Goal: Complete application form

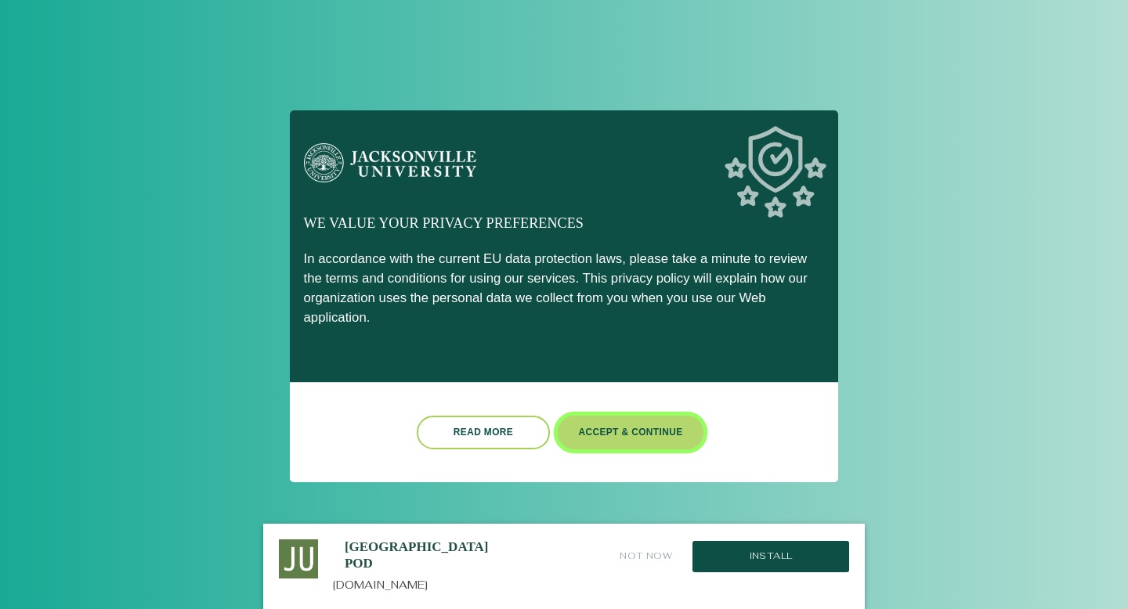
click at [637, 416] on button "Accept & Continue" at bounding box center [631, 433] width 146 height 34
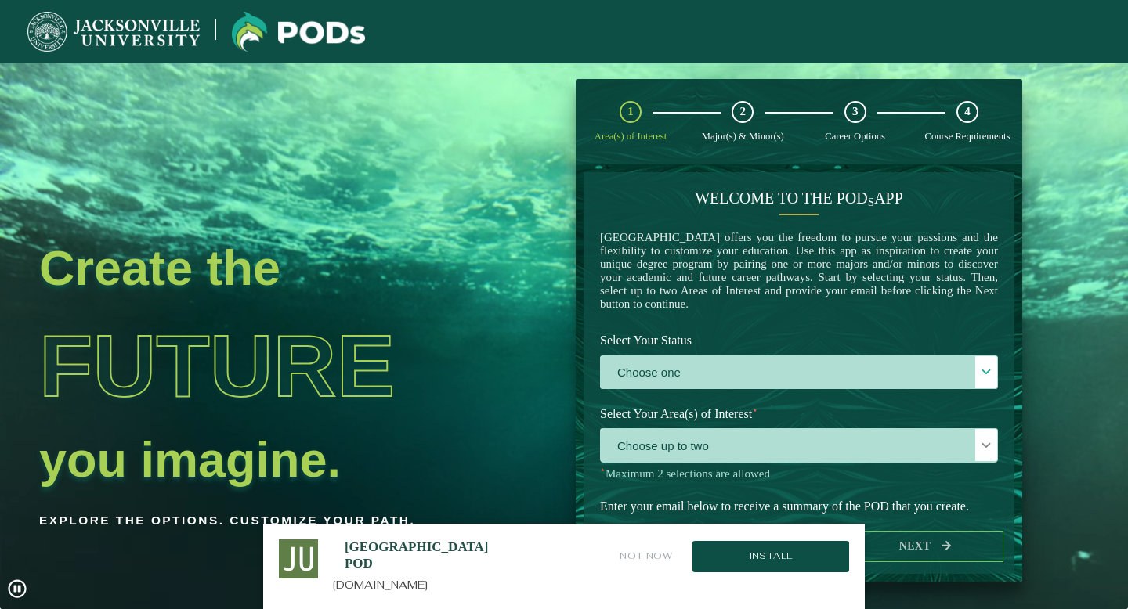
scroll to position [80, 0]
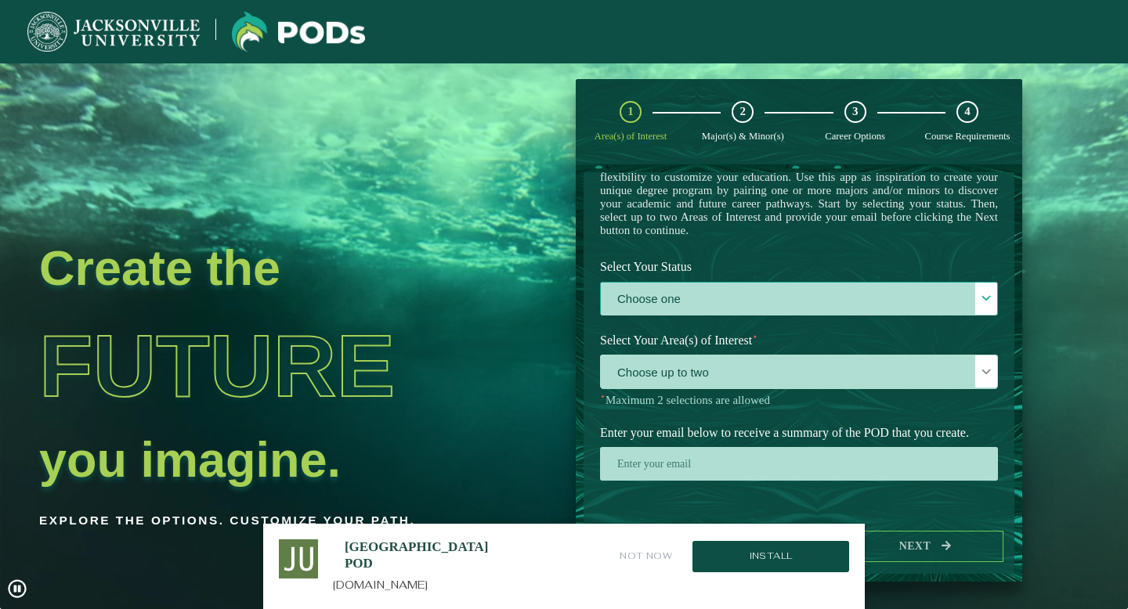
click at [838, 297] on label "Choose one" at bounding box center [799, 300] width 396 height 34
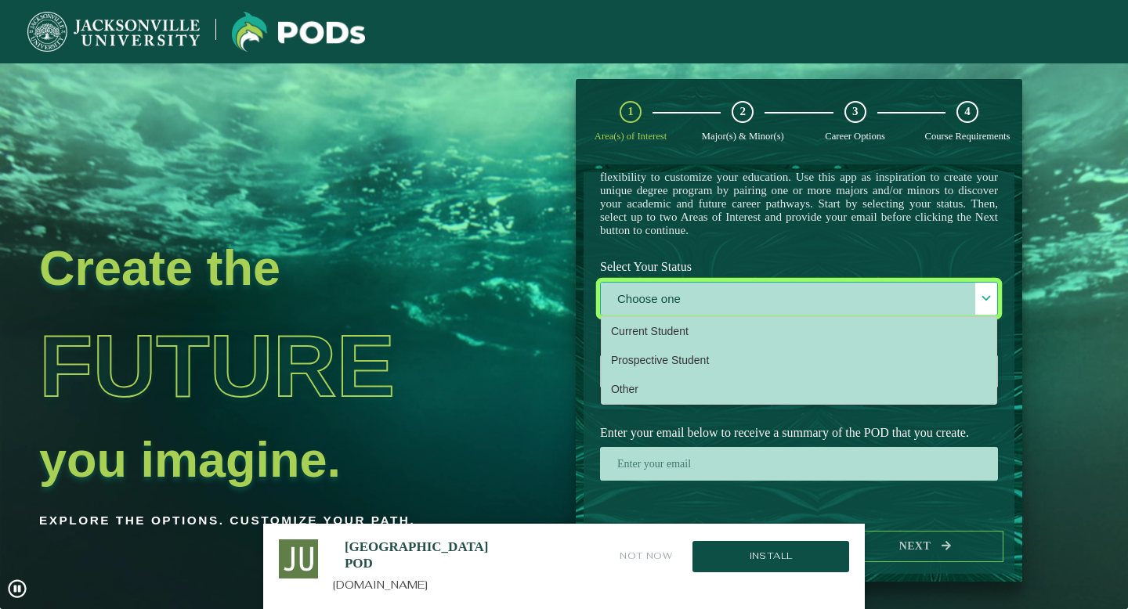
scroll to position [9, 64]
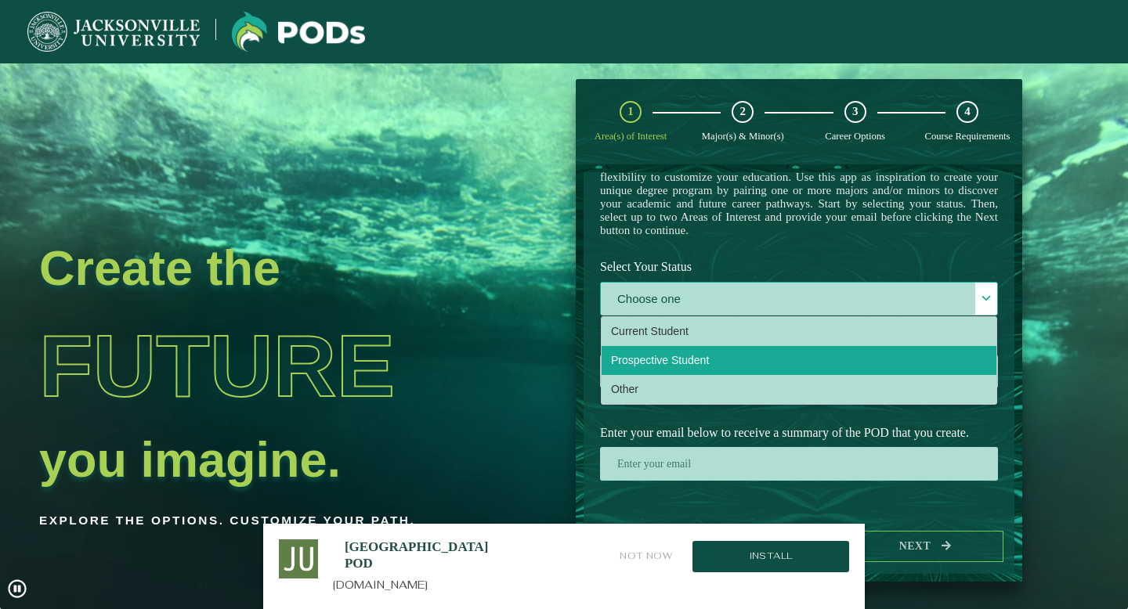
click at [724, 356] on li "Prospective Student" at bounding box center [798, 360] width 395 height 29
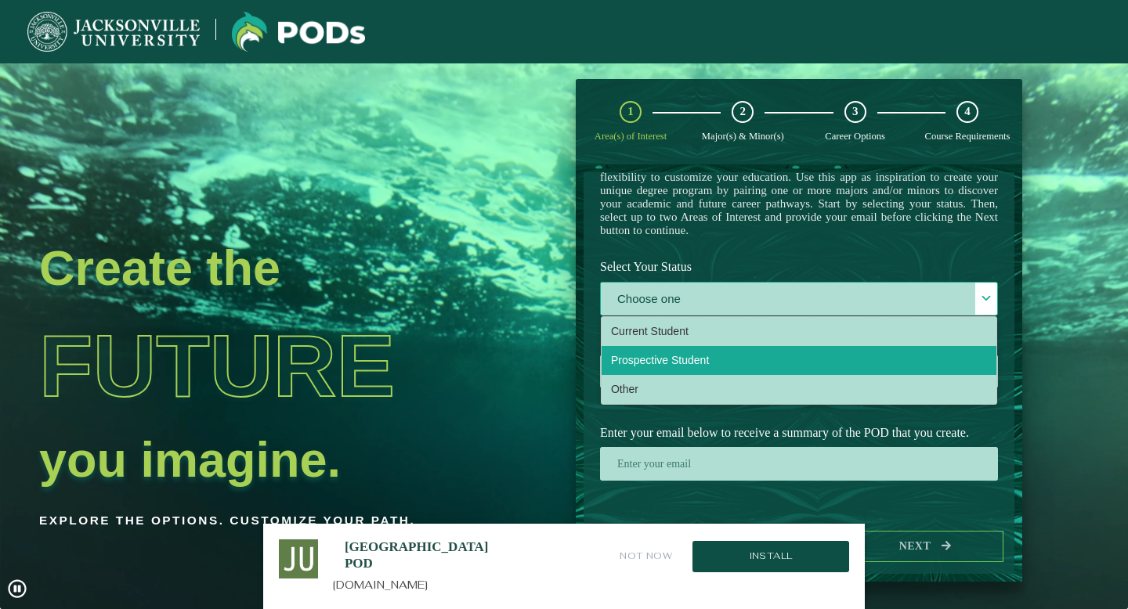
select select "[object Object]"
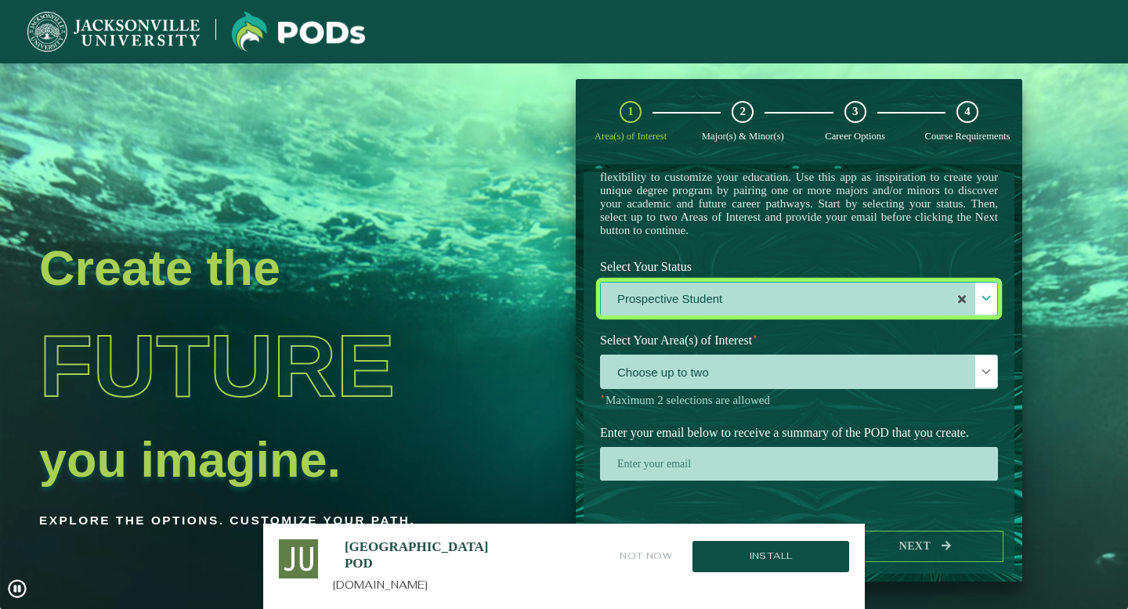
scroll to position [63, 0]
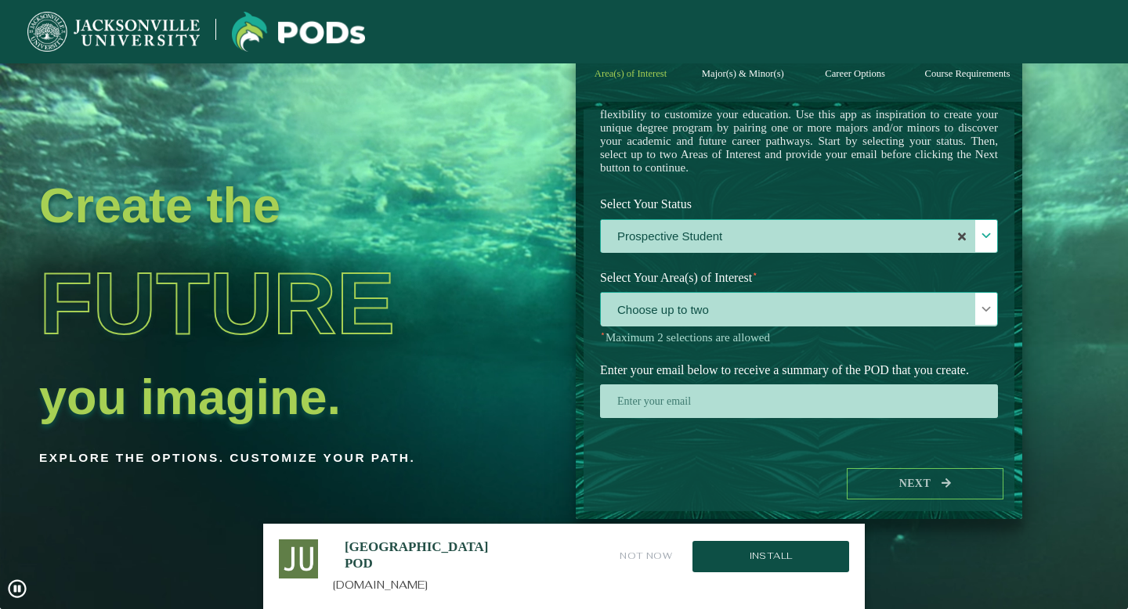
click at [737, 309] on span "Choose up to two" at bounding box center [799, 310] width 396 height 34
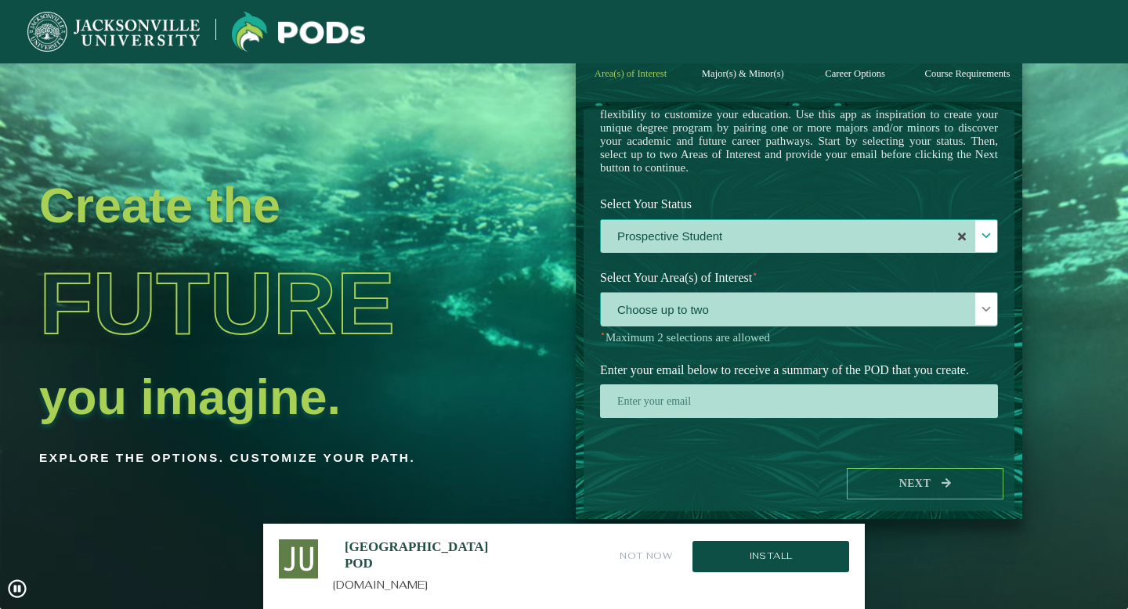
scroll to position [9, 64]
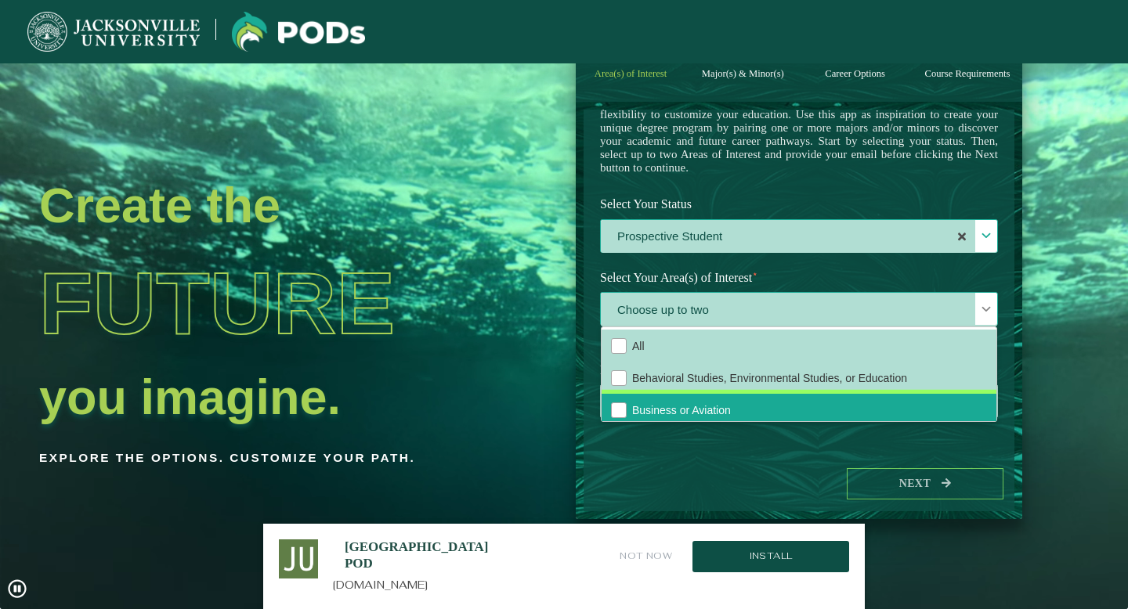
click at [713, 414] on span "Business or Aviation" at bounding box center [681, 410] width 99 height 13
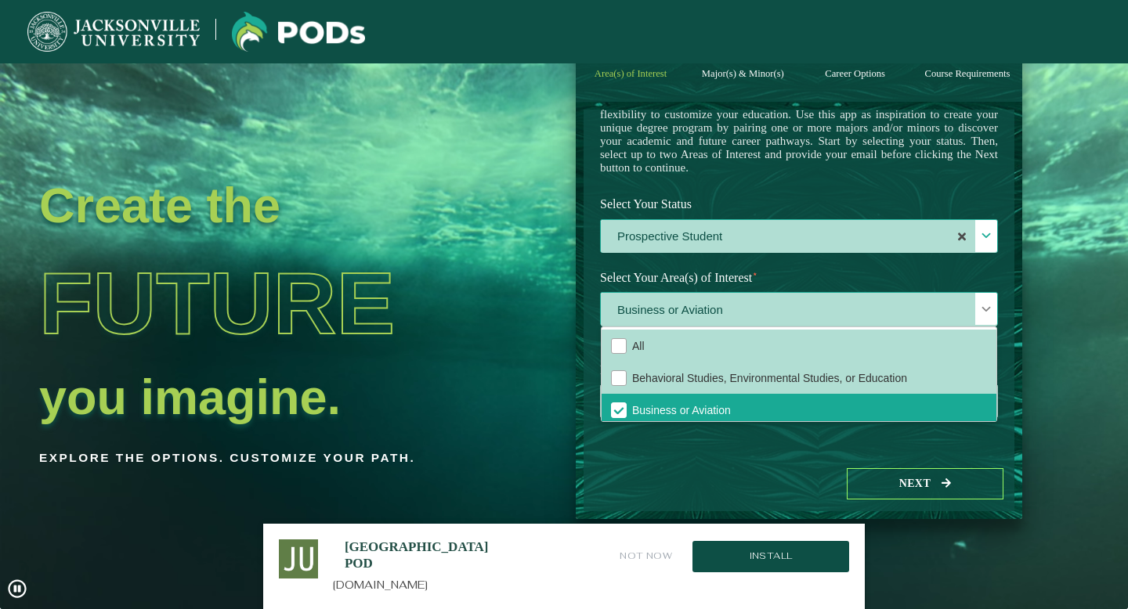
click at [735, 307] on span "Business or Aviation" at bounding box center [799, 310] width 396 height 34
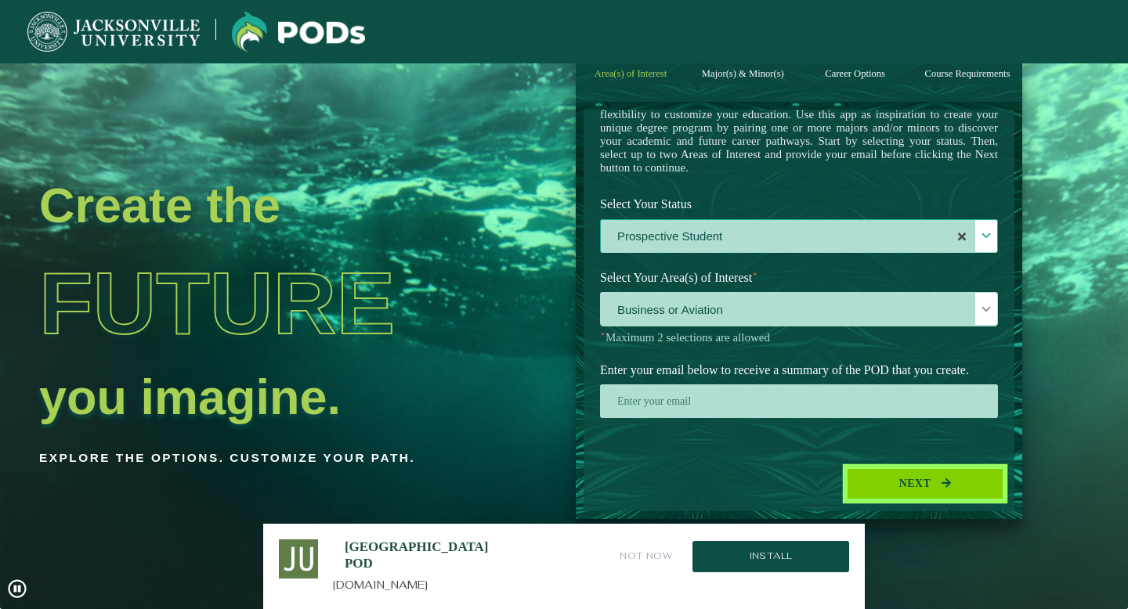
click at [916, 476] on button "Next" at bounding box center [925, 484] width 157 height 32
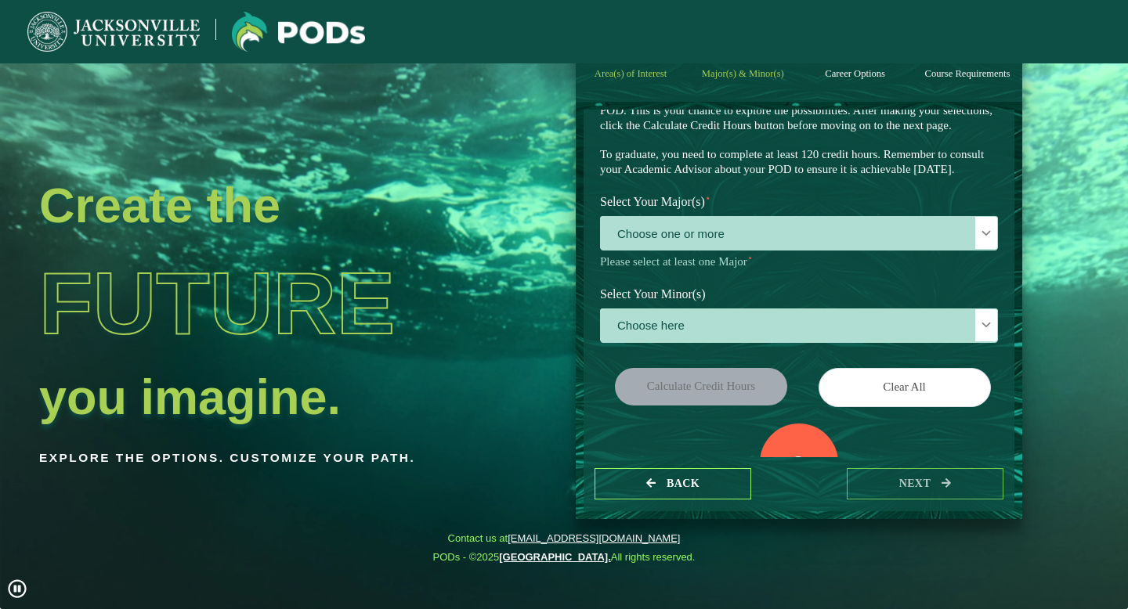
scroll to position [84, 0]
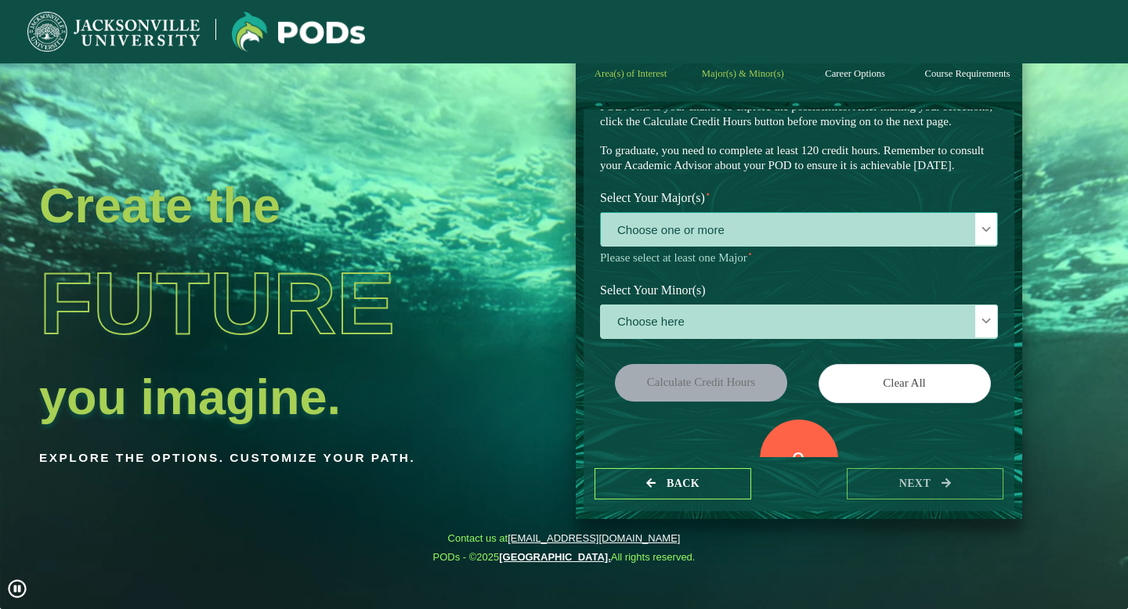
click at [748, 241] on div "Choose one or more" at bounding box center [799, 229] width 398 height 34
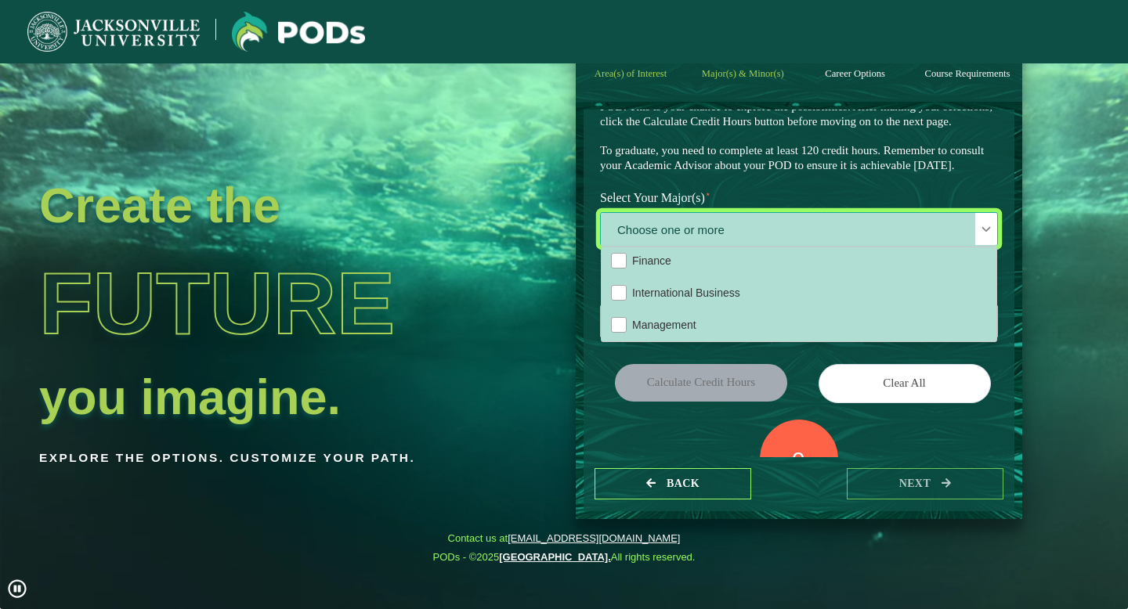
scroll to position [164, 0]
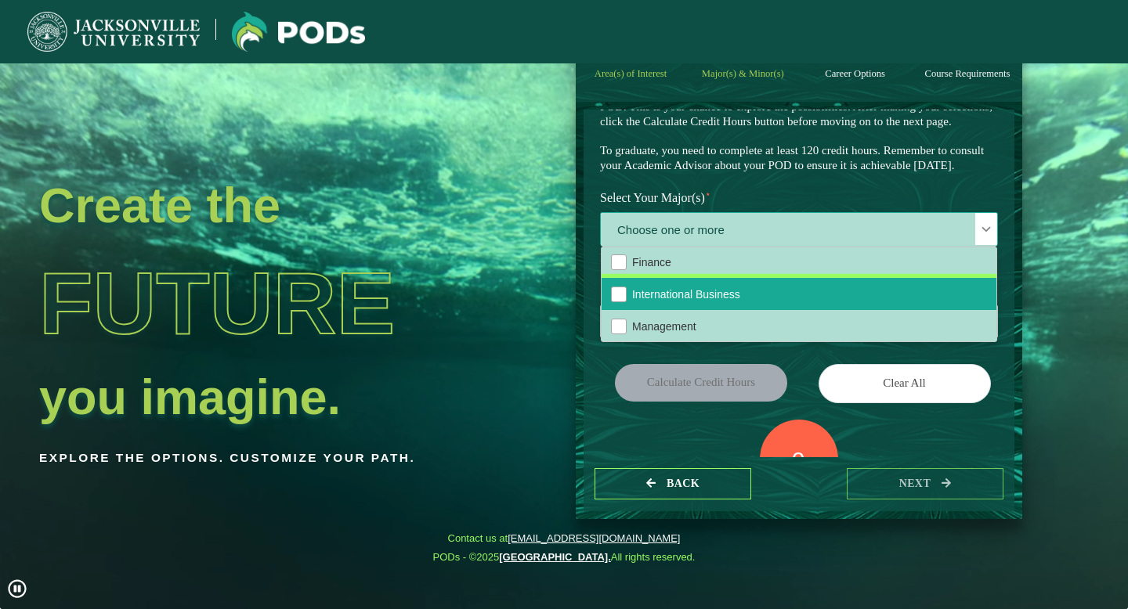
click at [699, 310] on li "International Business" at bounding box center [798, 294] width 395 height 32
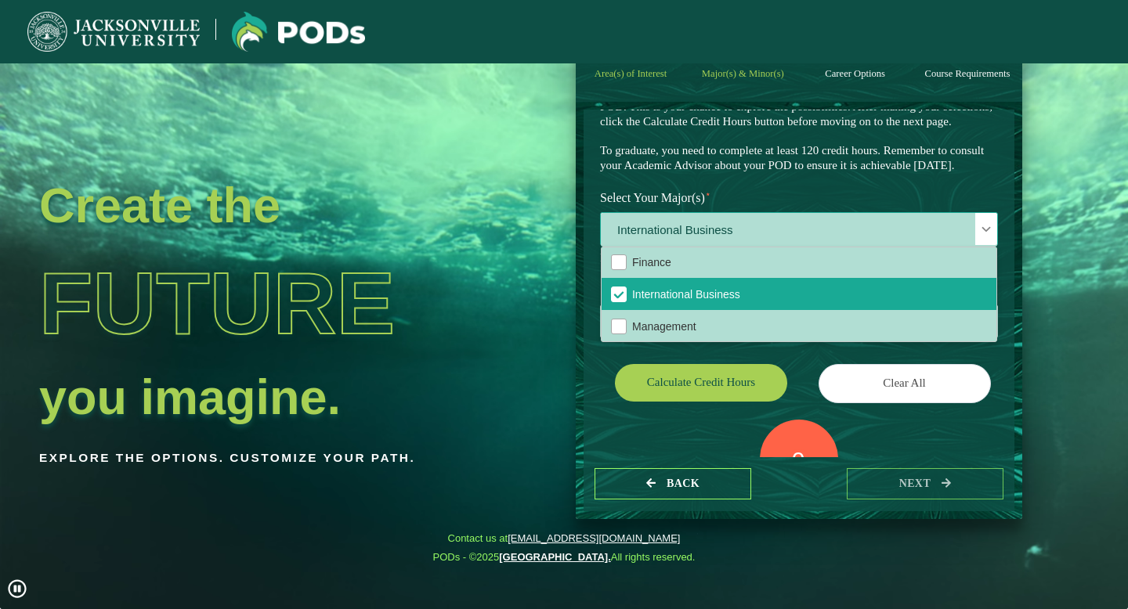
click at [721, 247] on span "International Business" at bounding box center [799, 230] width 396 height 34
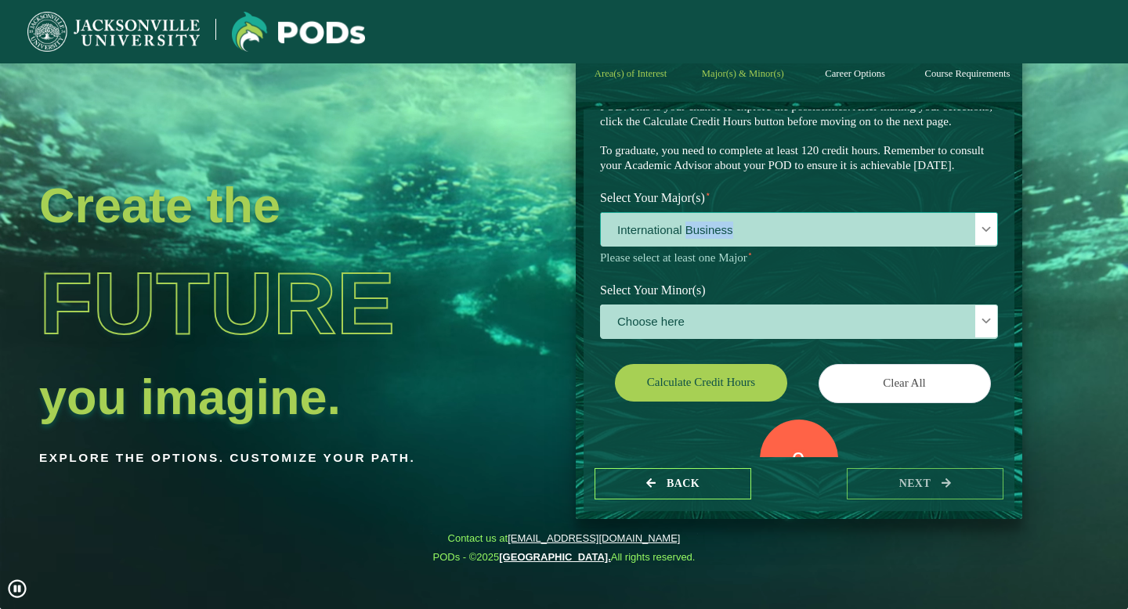
click at [721, 247] on span "International Business" at bounding box center [799, 230] width 396 height 34
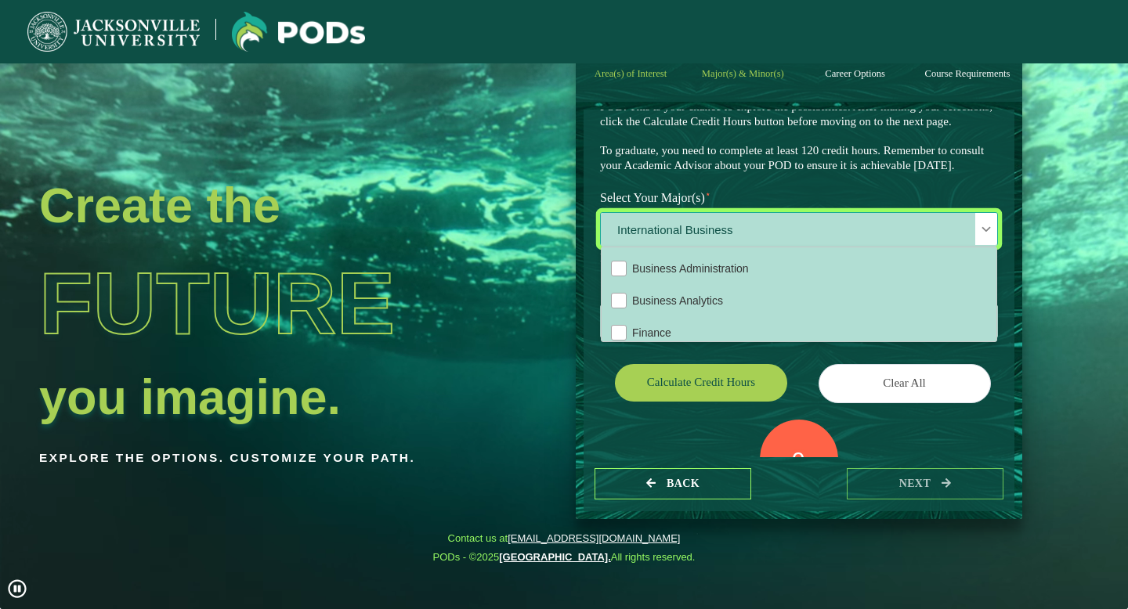
scroll to position [102, 0]
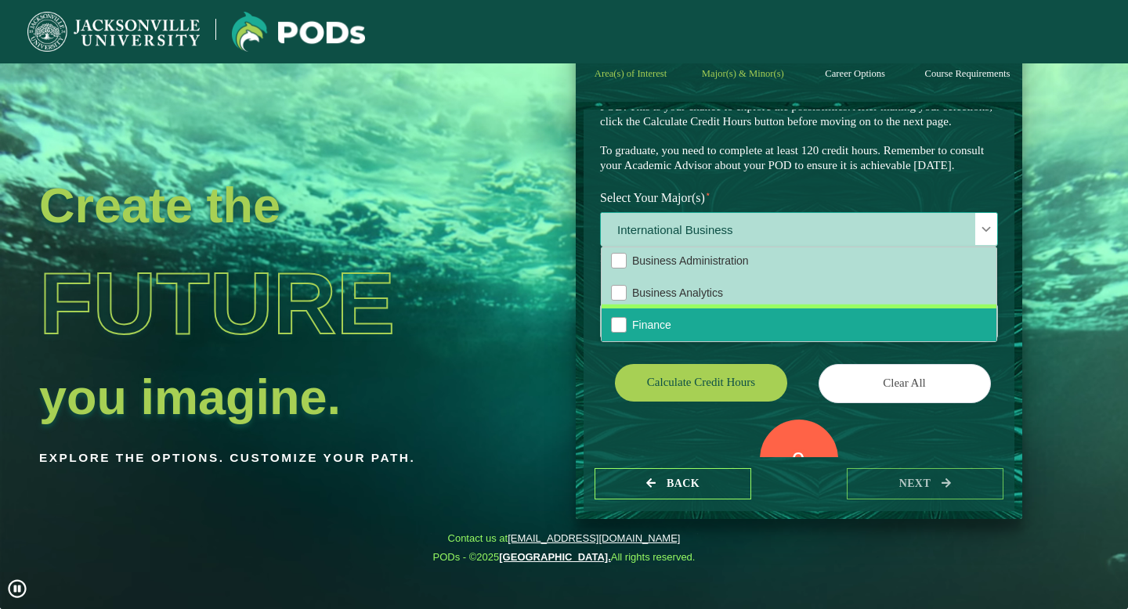
click at [706, 341] on li "Finance" at bounding box center [798, 325] width 395 height 32
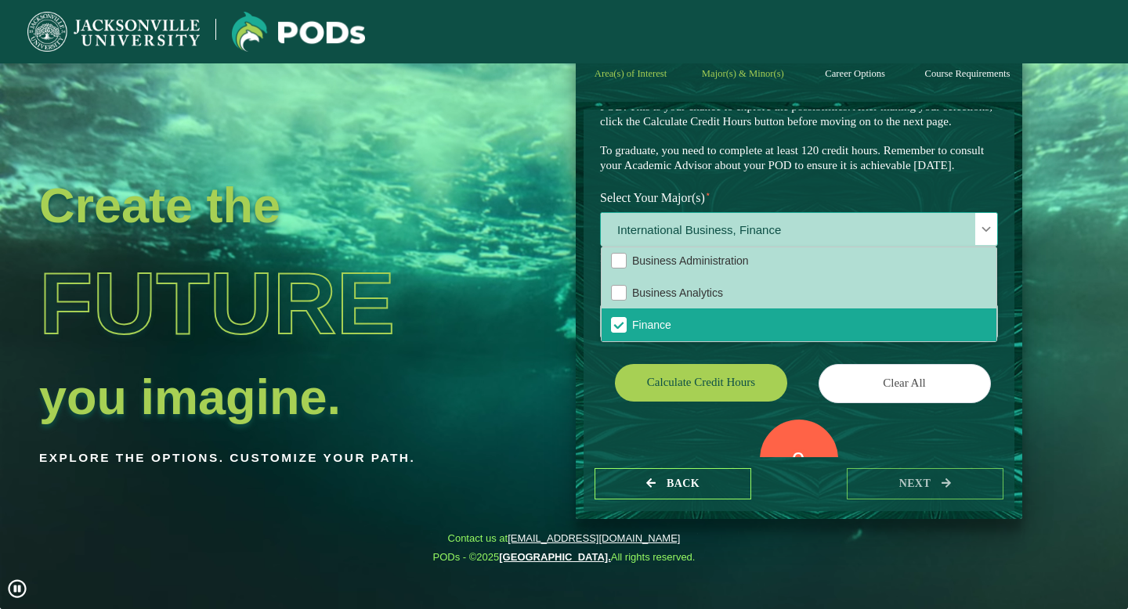
click at [818, 247] on span "International Business, Finance" at bounding box center [799, 230] width 396 height 34
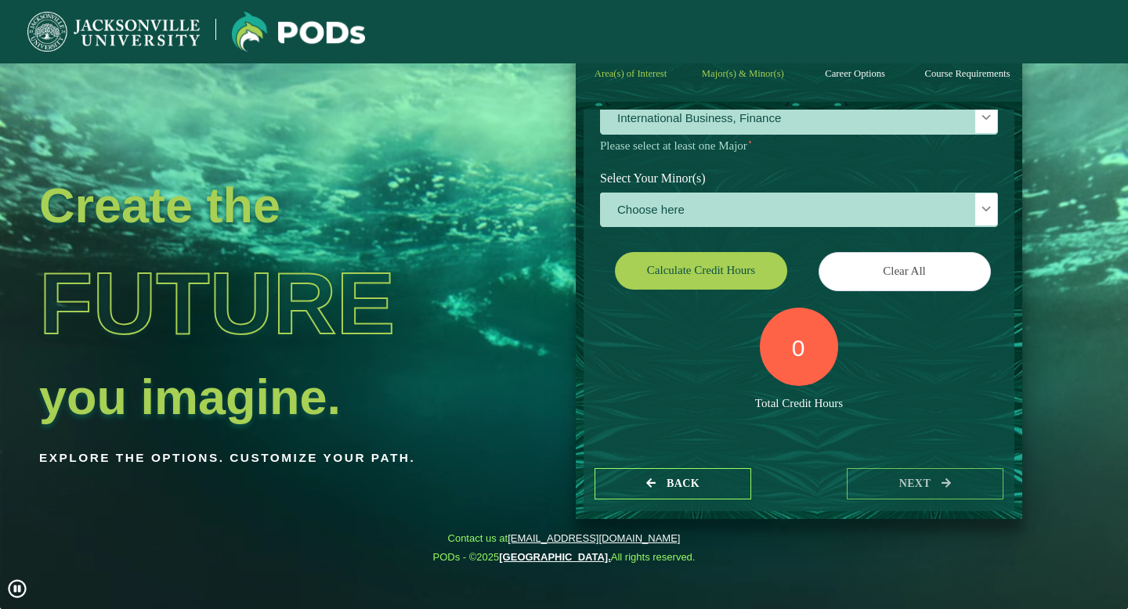
scroll to position [192, 0]
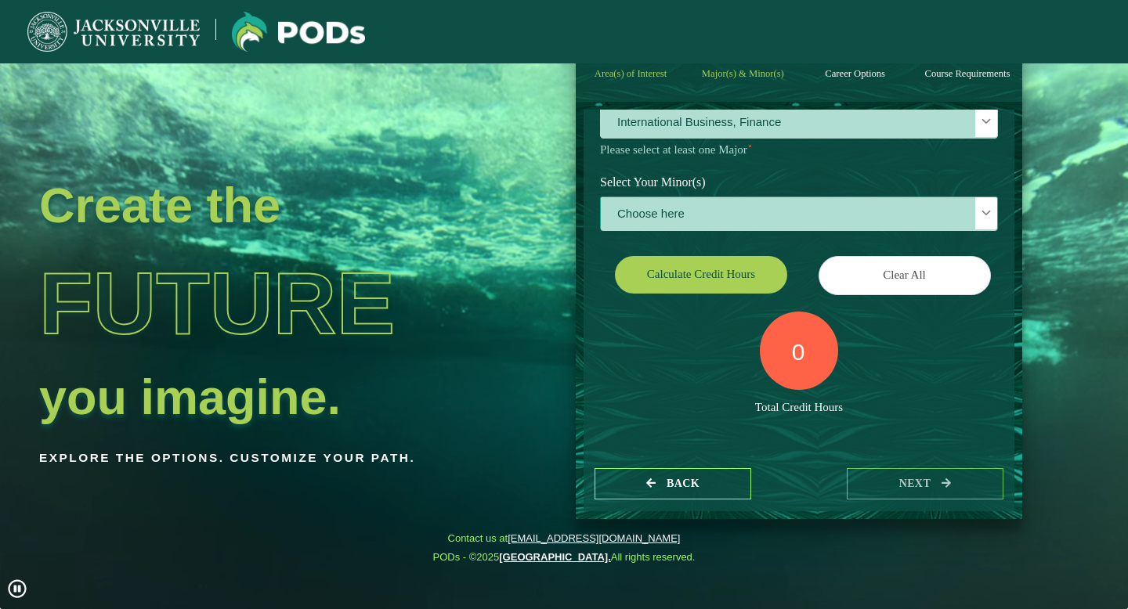
click at [753, 231] on span "Choose here" at bounding box center [799, 214] width 396 height 34
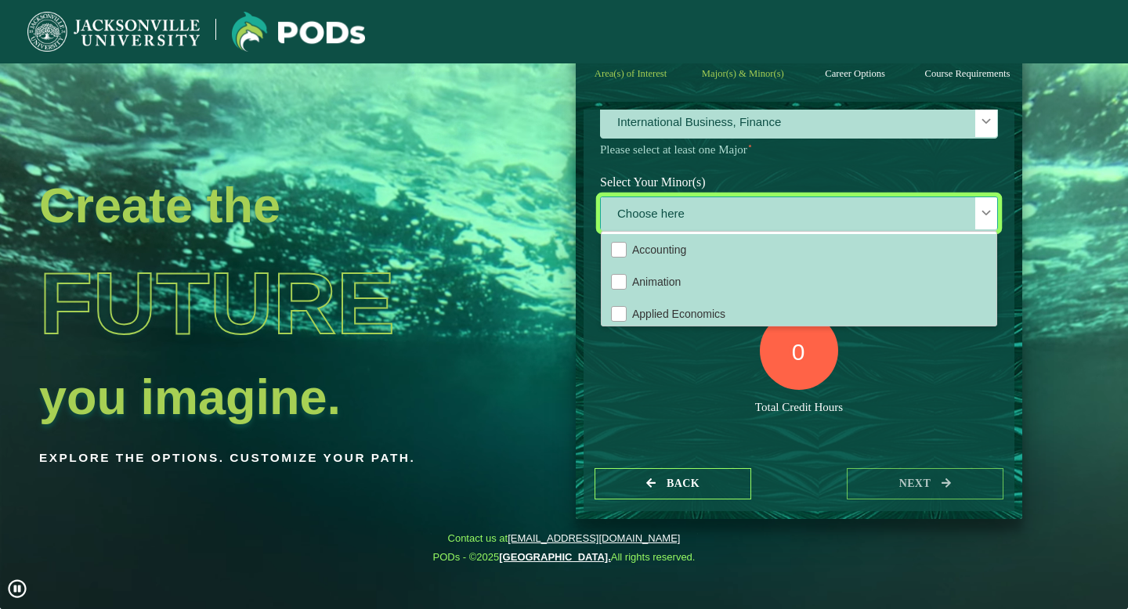
scroll to position [9, 64]
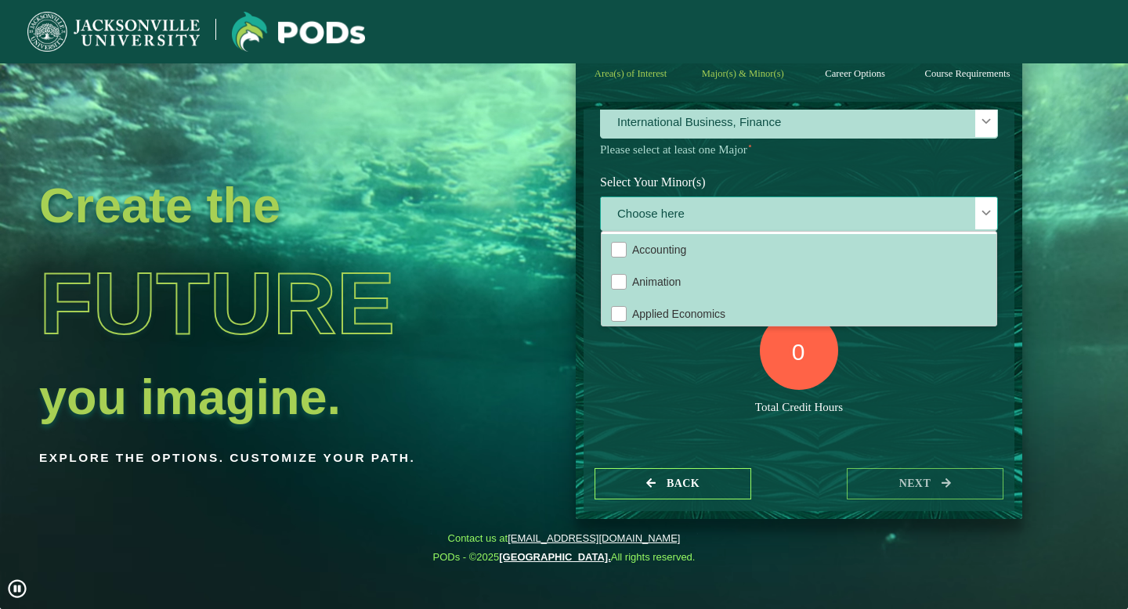
click at [728, 231] on span "Choose here" at bounding box center [799, 214] width 396 height 34
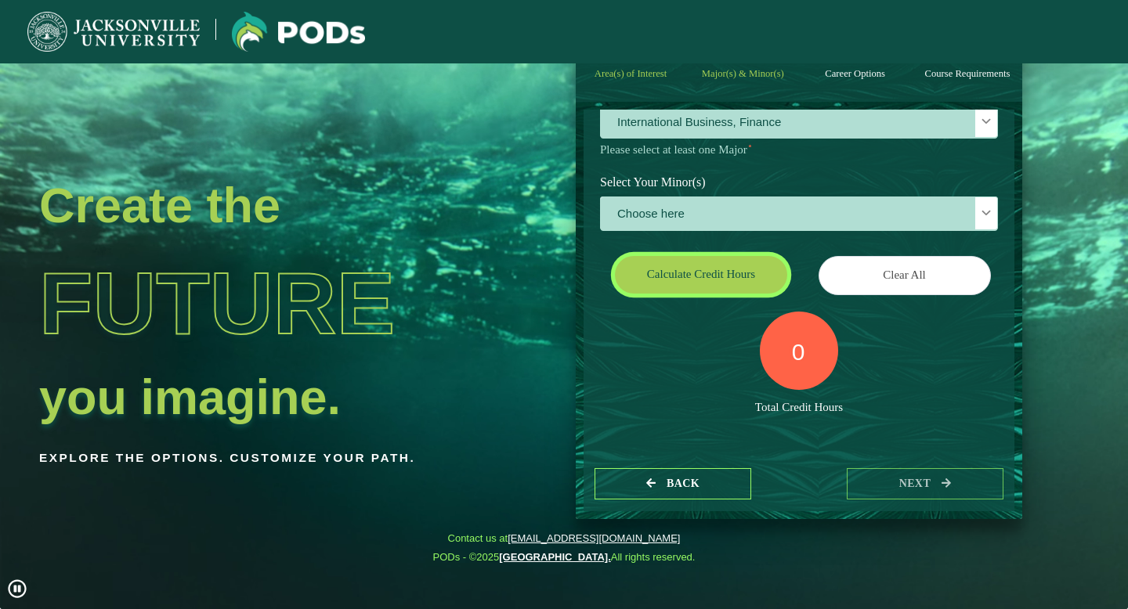
click at [721, 293] on button "Calculate credit hours" at bounding box center [701, 274] width 172 height 37
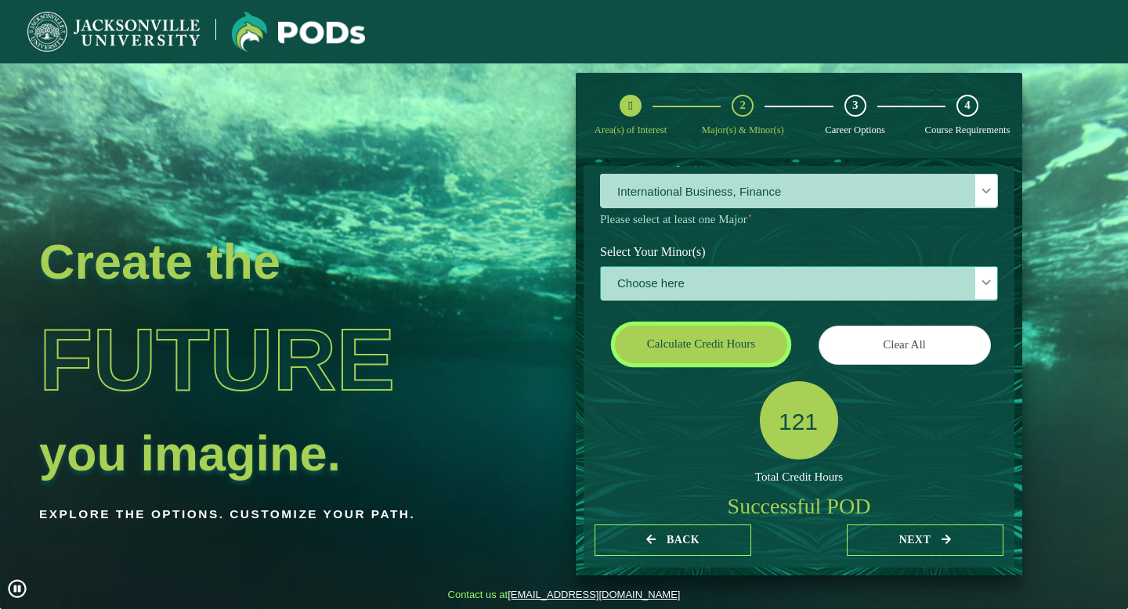
scroll to position [0, 0]
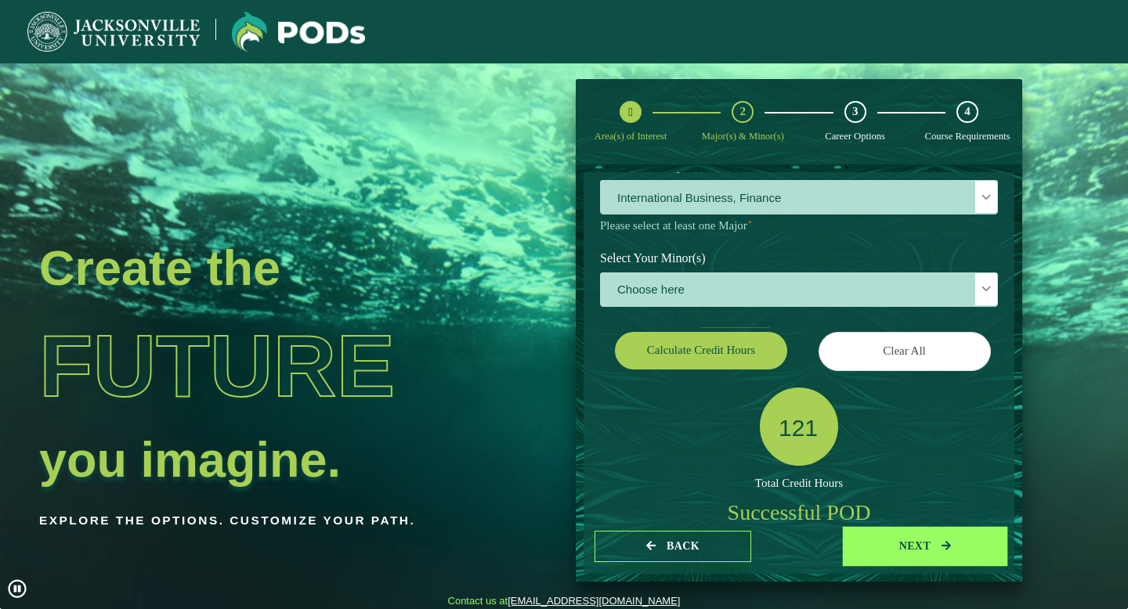
click at [894, 536] on button "next" at bounding box center [925, 547] width 157 height 32
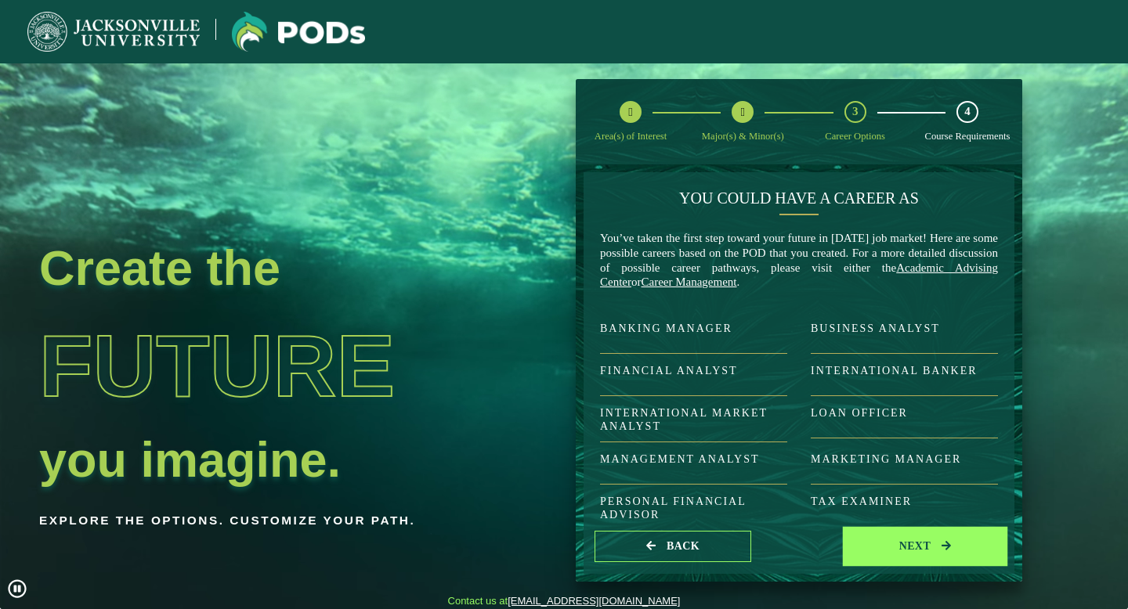
click at [907, 544] on button "next" at bounding box center [925, 547] width 157 height 32
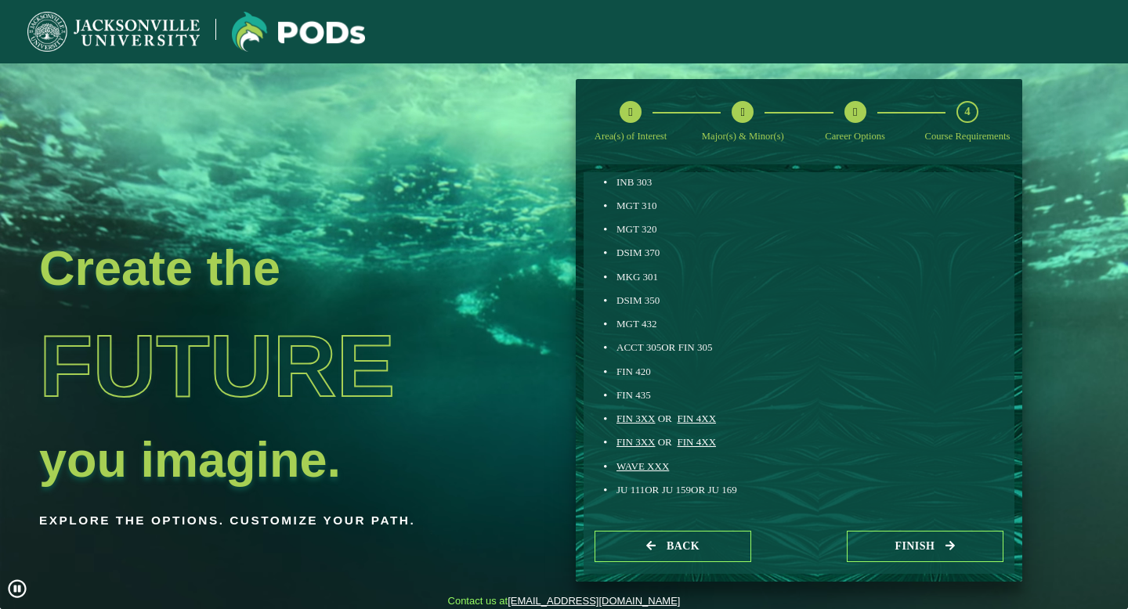
scroll to position [670, 0]
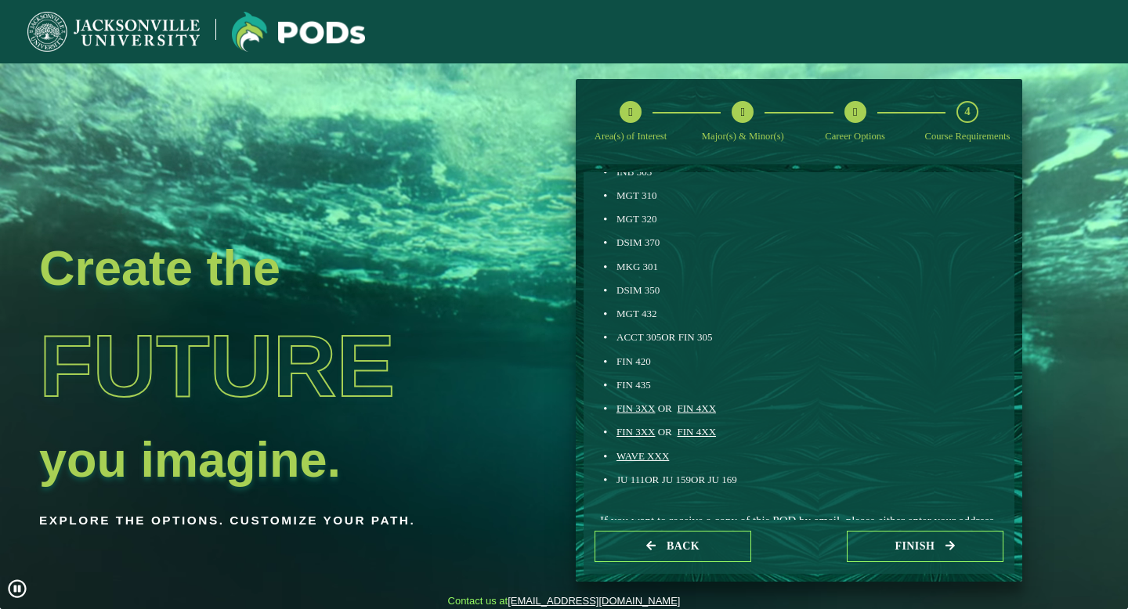
click at [640, 361] on span "FIN 420" at bounding box center [633, 362] width 34 height 12
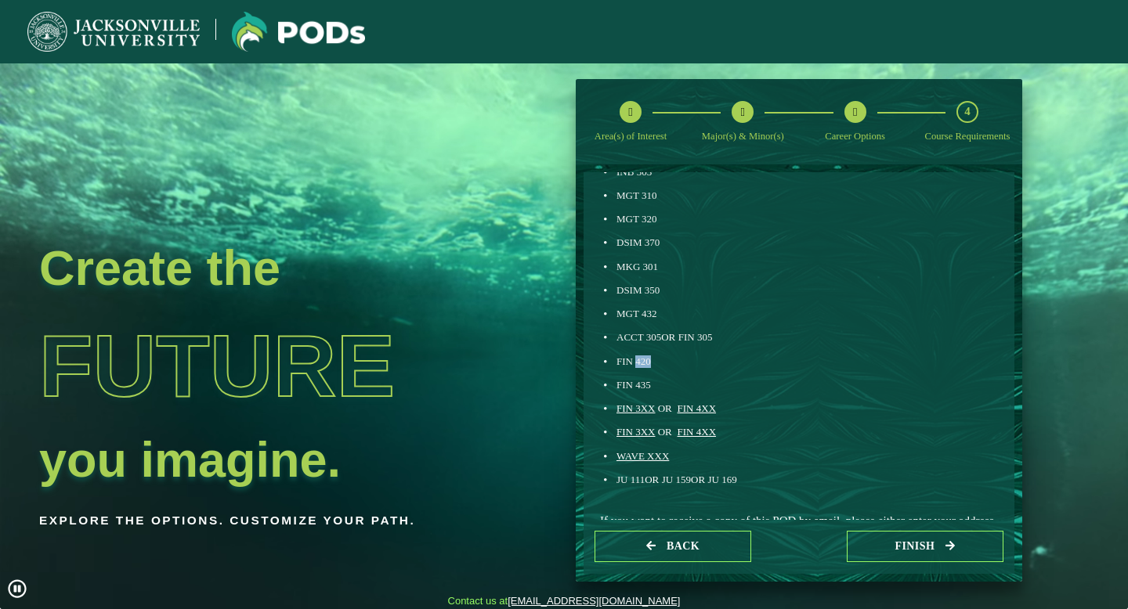
click at [640, 361] on span "FIN 420" at bounding box center [633, 362] width 34 height 12
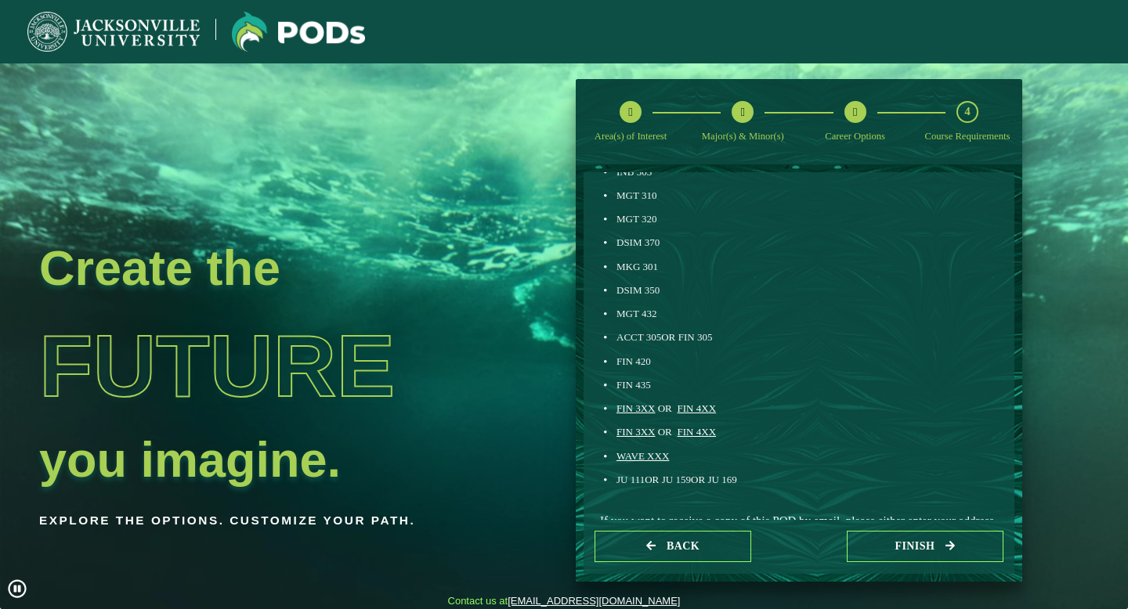
click at [643, 388] on span "FIN 435" at bounding box center [633, 385] width 34 height 12
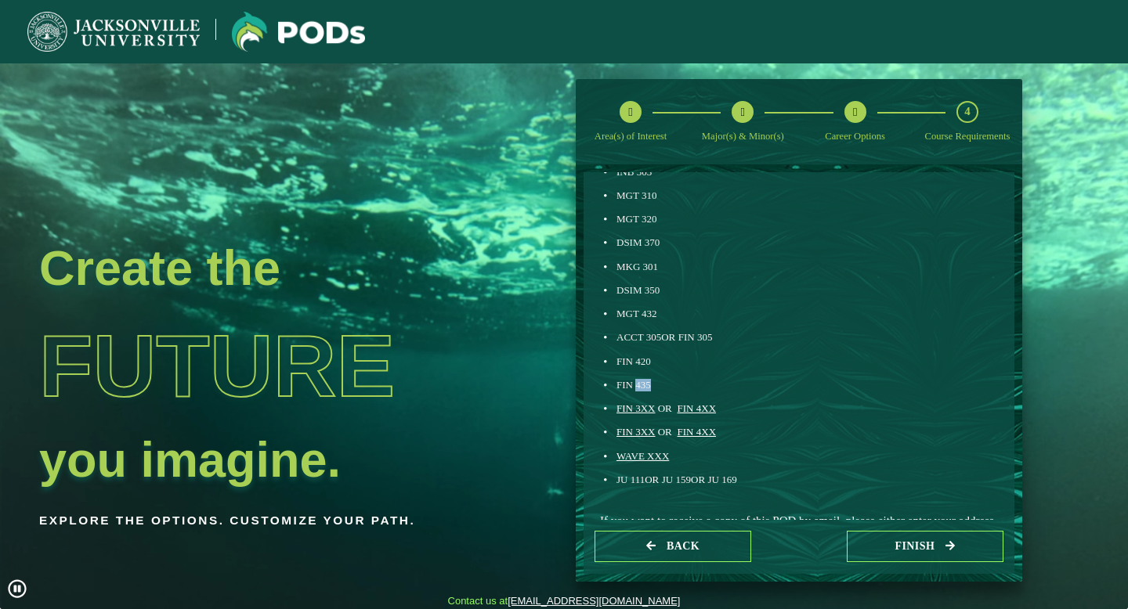
click at [643, 388] on span "FIN 435" at bounding box center [633, 385] width 34 height 12
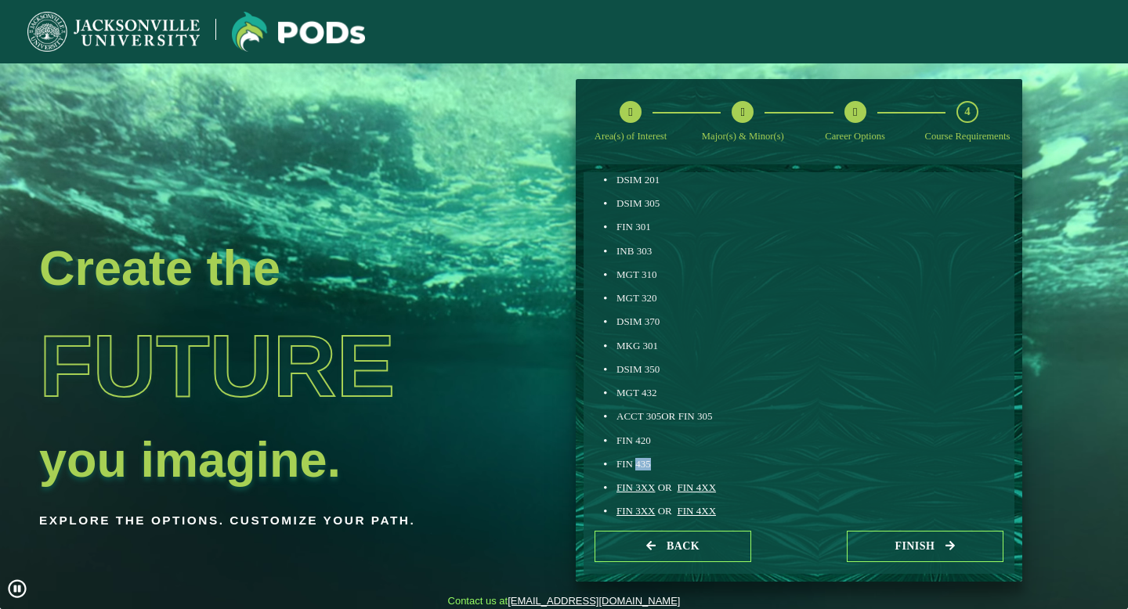
scroll to position [606, 0]
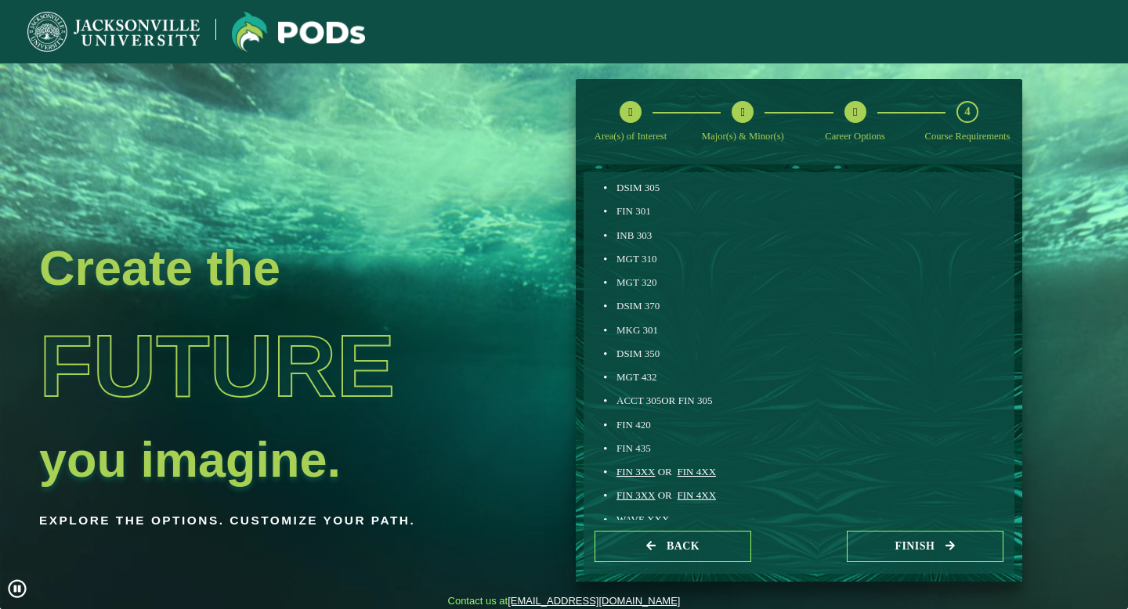
click at [651, 356] on span "DSIM 350" at bounding box center [637, 354] width 43 height 12
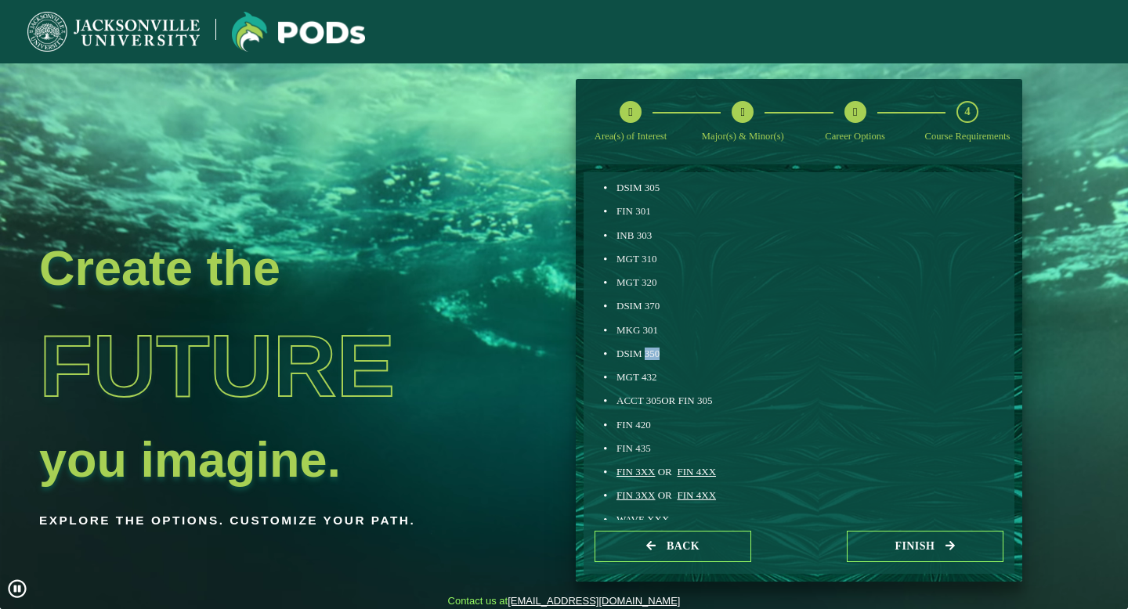
click at [651, 356] on span "DSIM 350" at bounding box center [637, 354] width 43 height 12
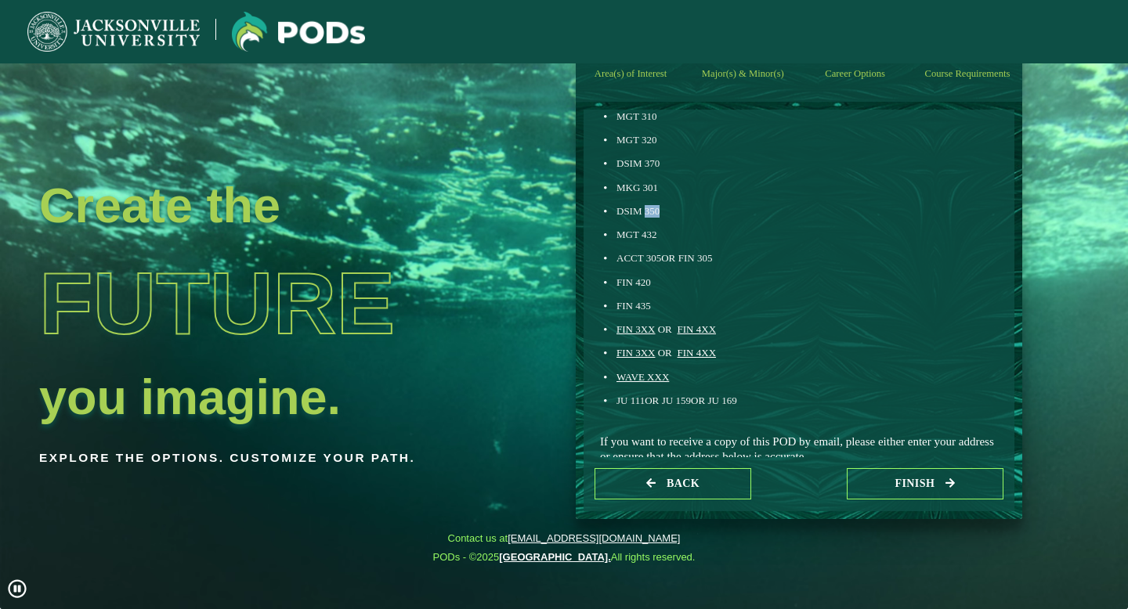
scroll to position [712, 0]
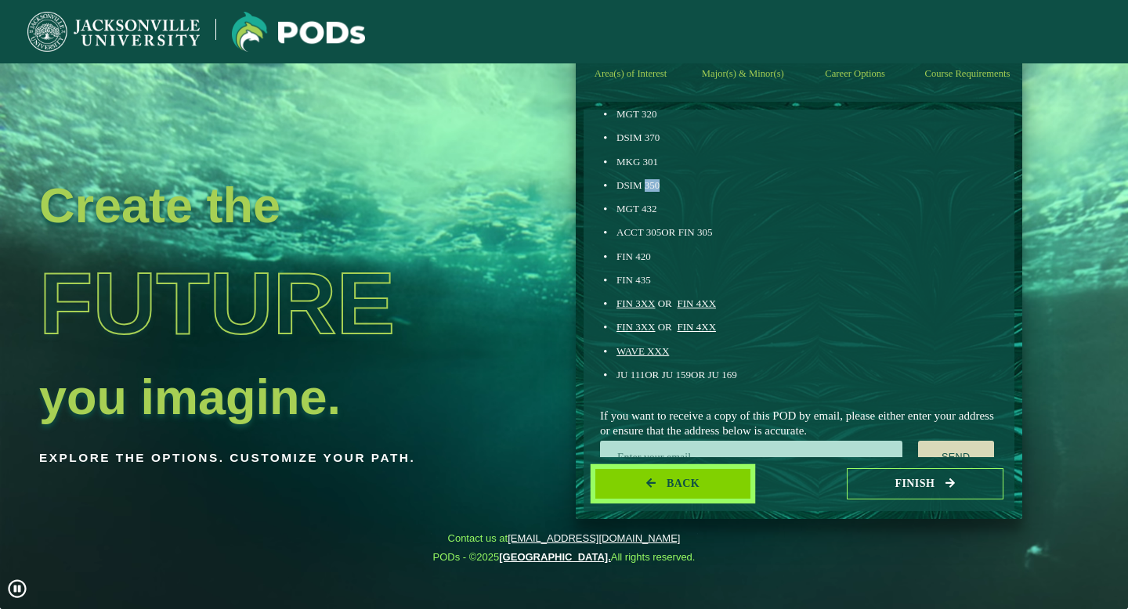
click at [650, 490] on button "Back" at bounding box center [672, 484] width 157 height 32
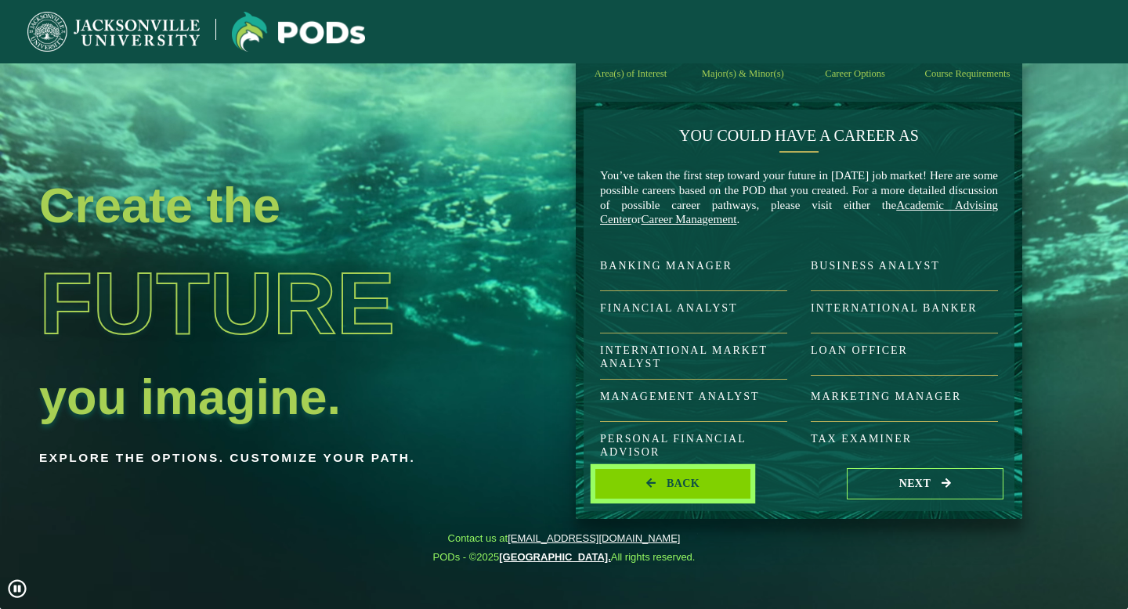
click at [668, 476] on button "Back" at bounding box center [672, 484] width 157 height 32
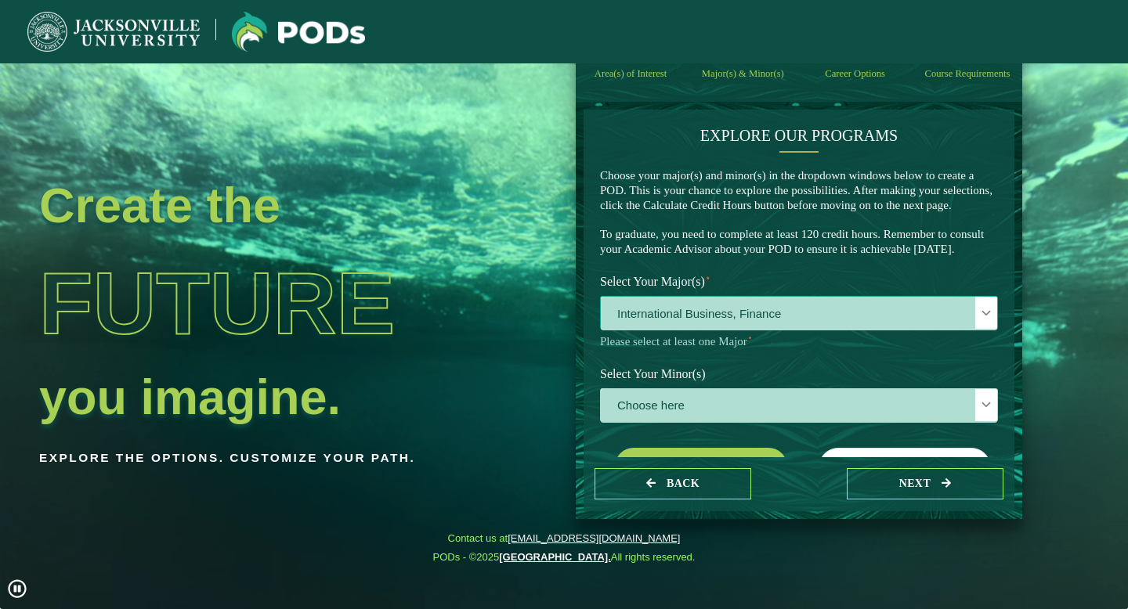
click at [786, 331] on span "International Business, Finance" at bounding box center [799, 314] width 396 height 34
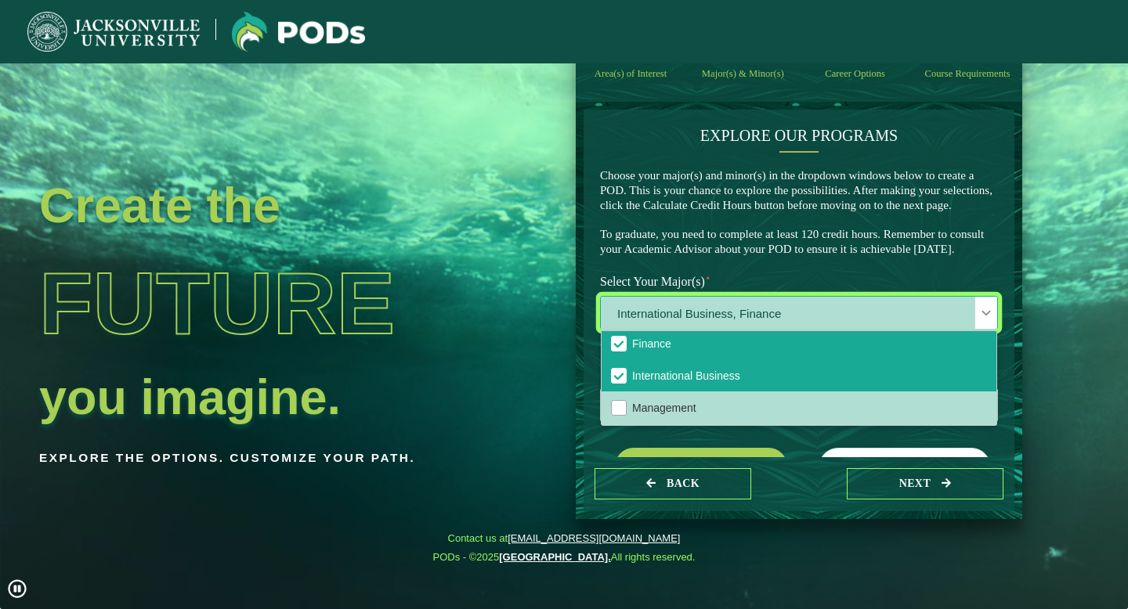
scroll to position [168, 0]
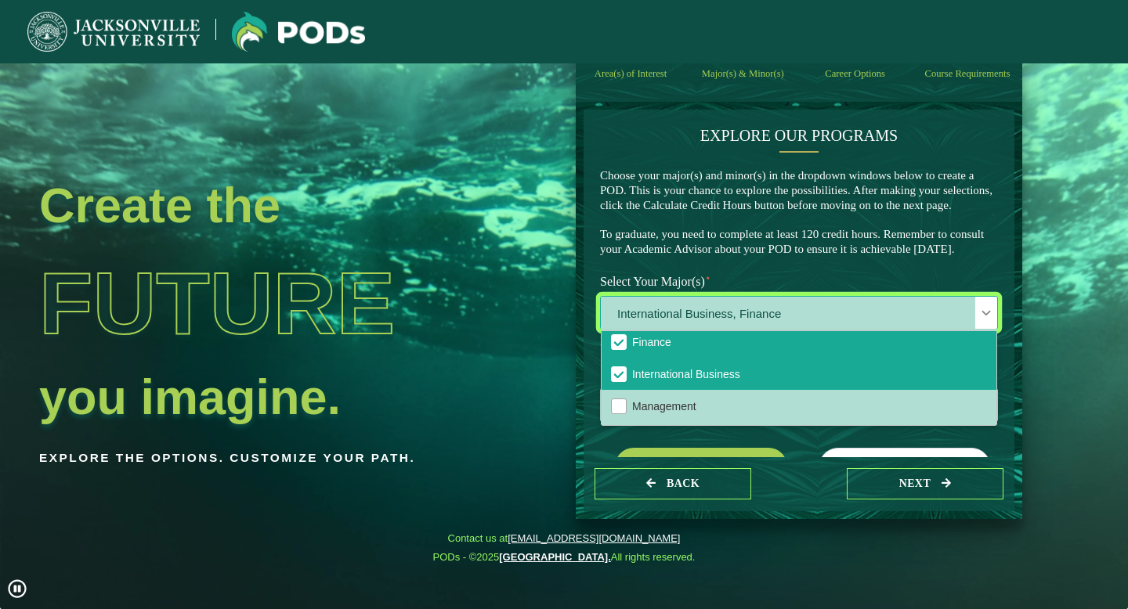
click at [619, 349] on span "Finance" at bounding box center [619, 342] width 14 height 14
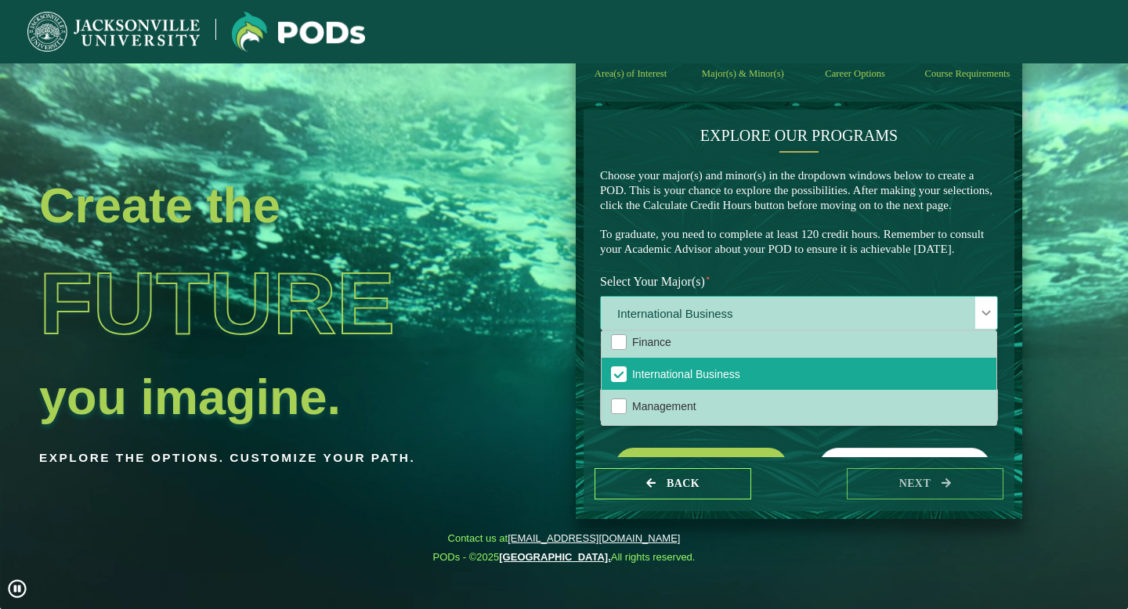
click at [800, 327] on span "International Business" at bounding box center [799, 314] width 396 height 34
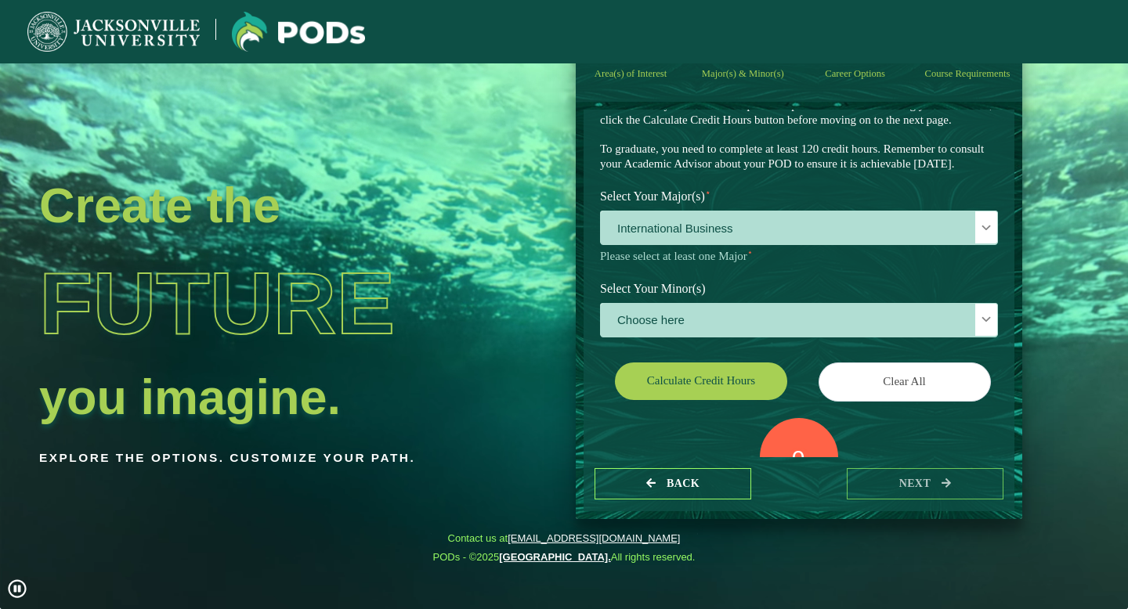
scroll to position [85, 0]
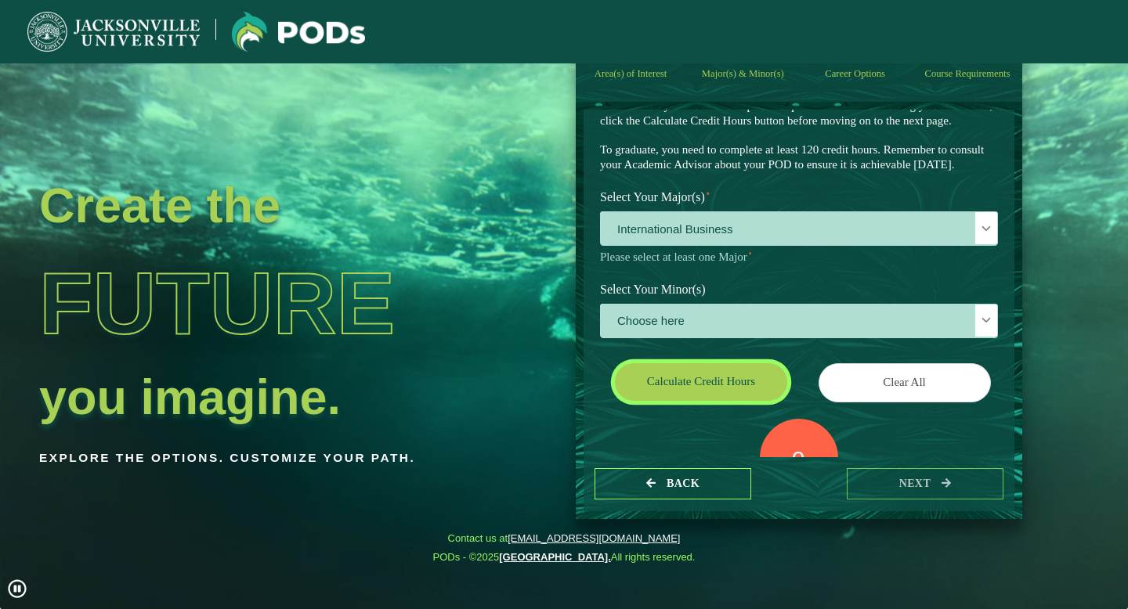
click at [742, 398] on button "Calculate credit hours" at bounding box center [701, 381] width 172 height 37
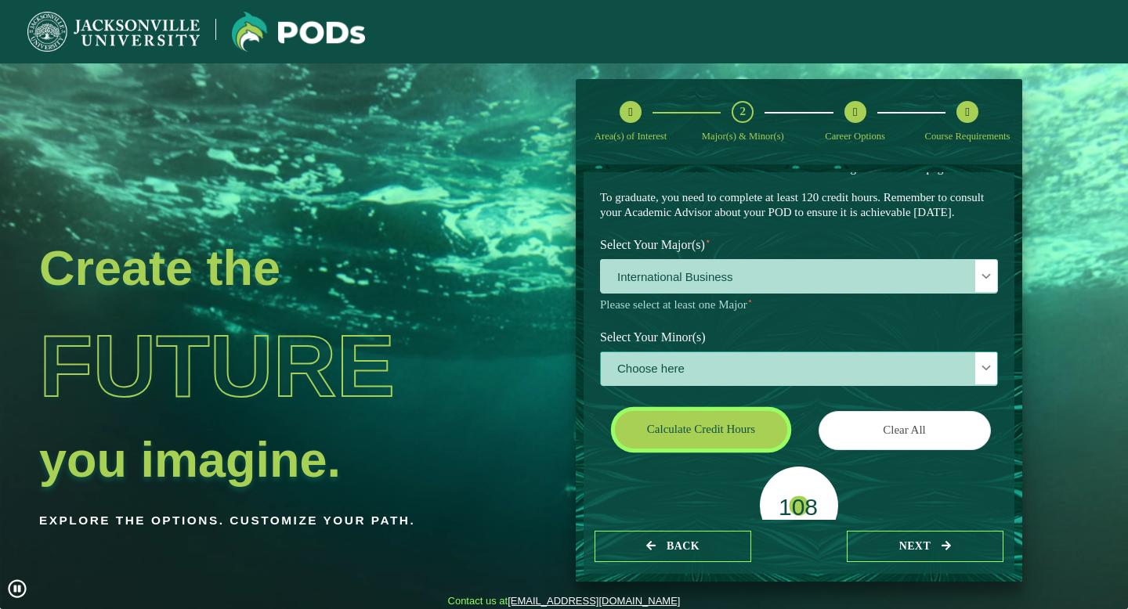
scroll to position [99, 0]
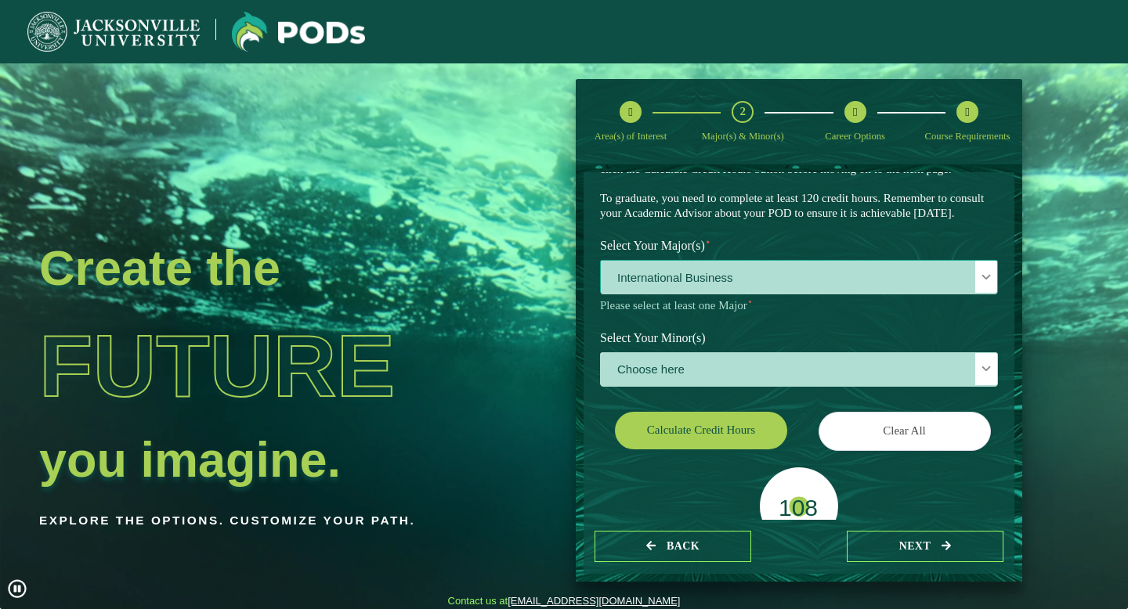
click at [747, 294] on span "International Business" at bounding box center [799, 278] width 396 height 34
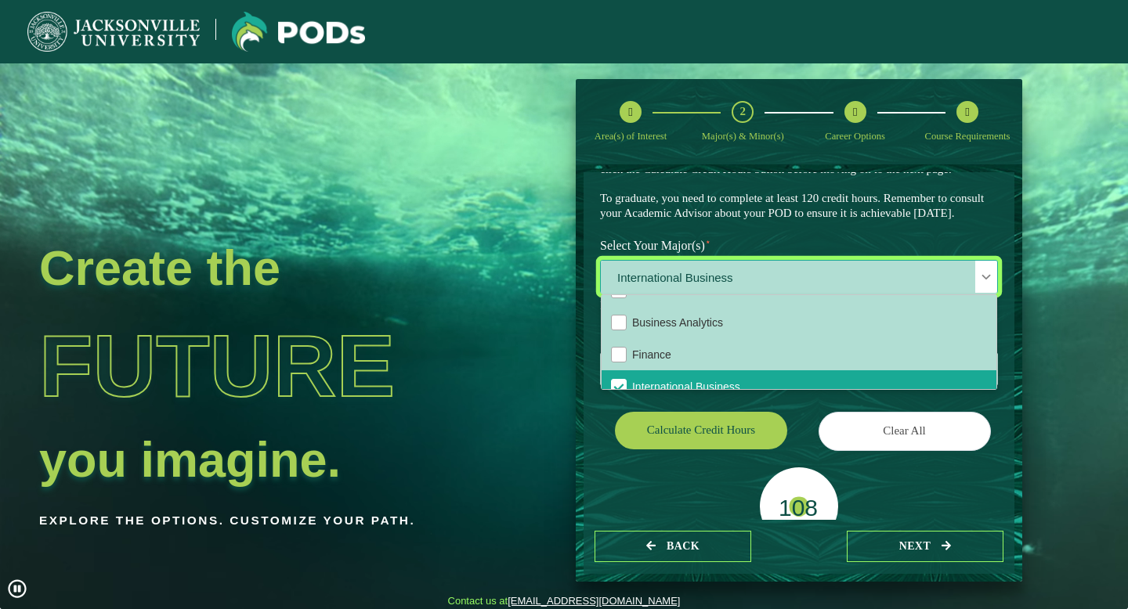
scroll to position [174, 0]
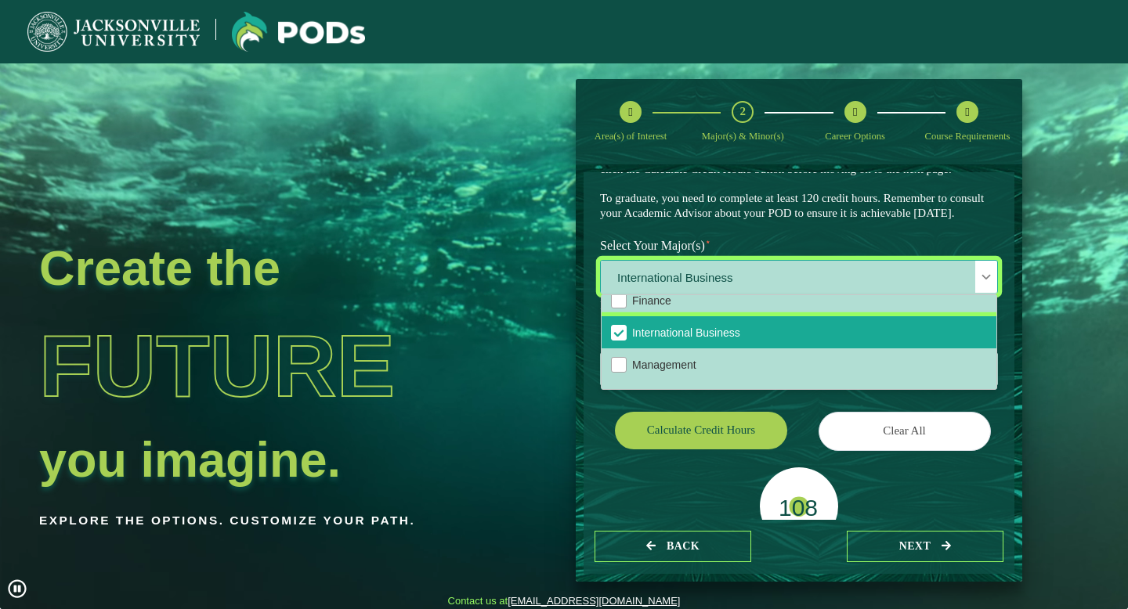
click at [612, 340] on span "International Business" at bounding box center [619, 333] width 14 height 14
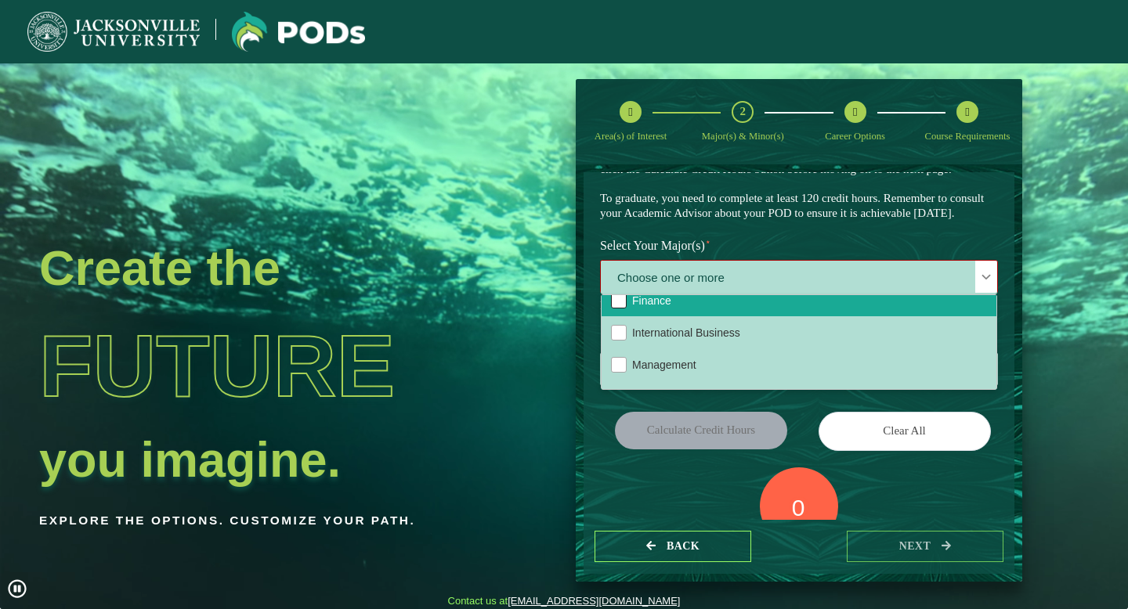
click at [618, 309] on div "Finance" at bounding box center [619, 301] width 16 height 16
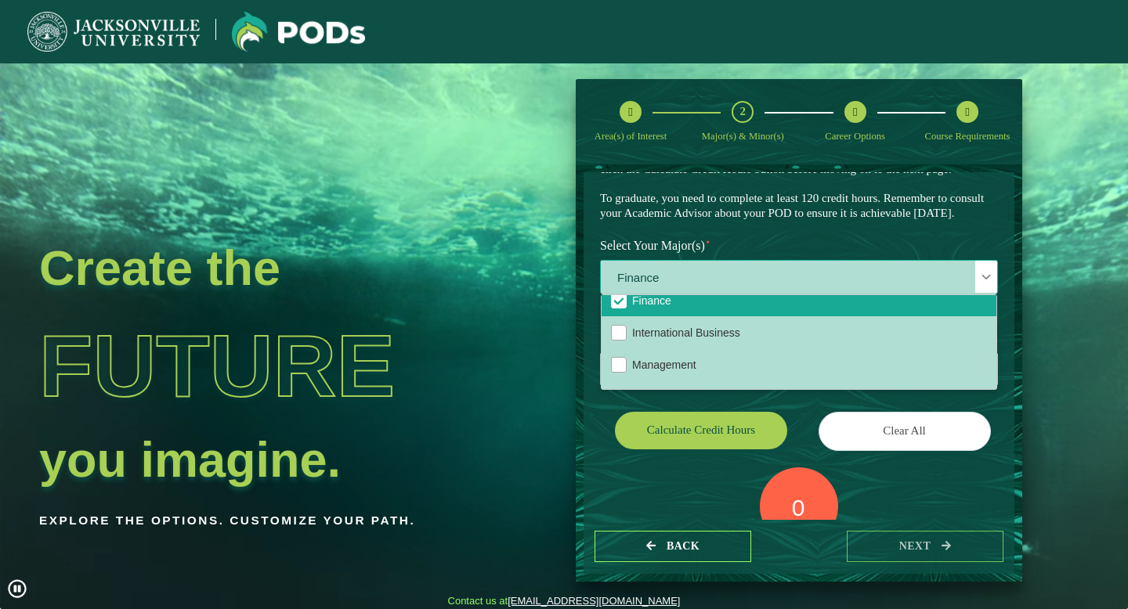
click at [771, 294] on span "Finance" at bounding box center [799, 278] width 396 height 34
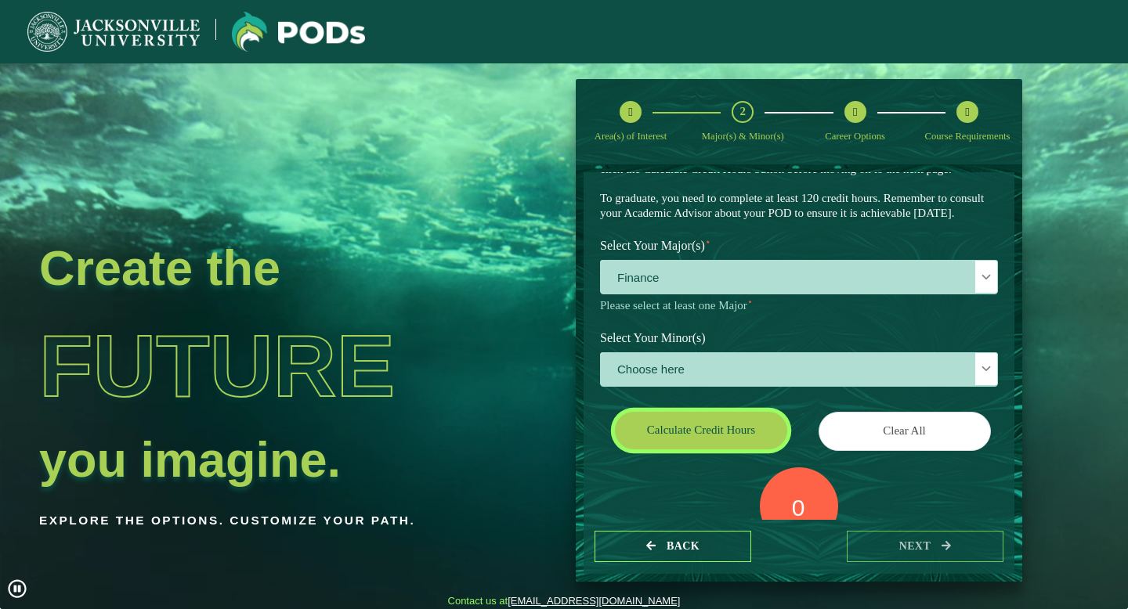
click at [707, 449] on button "Calculate credit hours" at bounding box center [701, 430] width 172 height 37
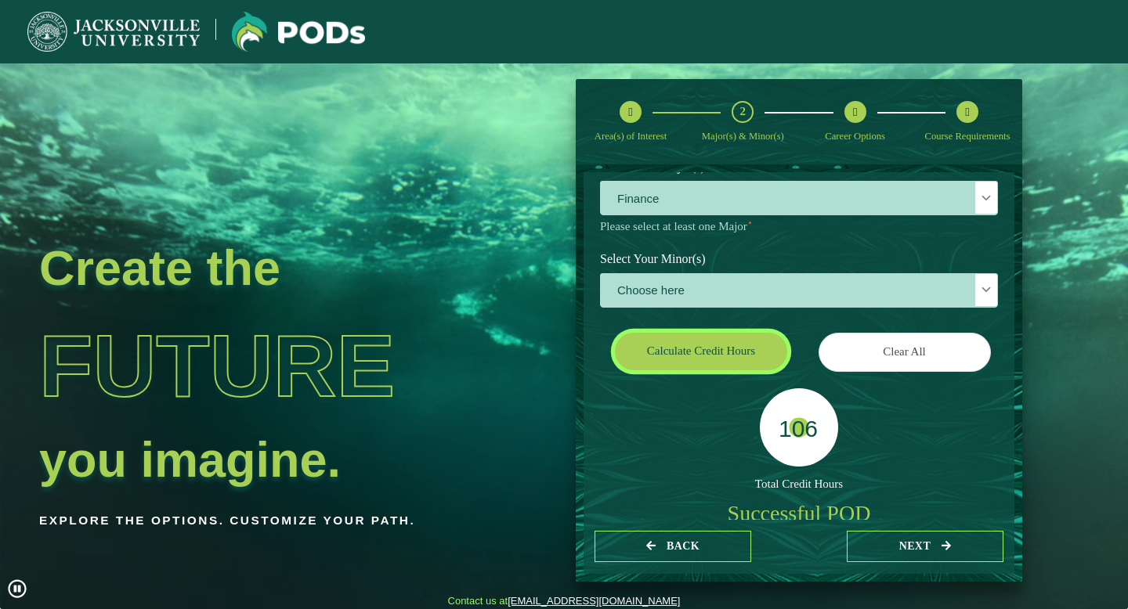
scroll to position [176, 0]
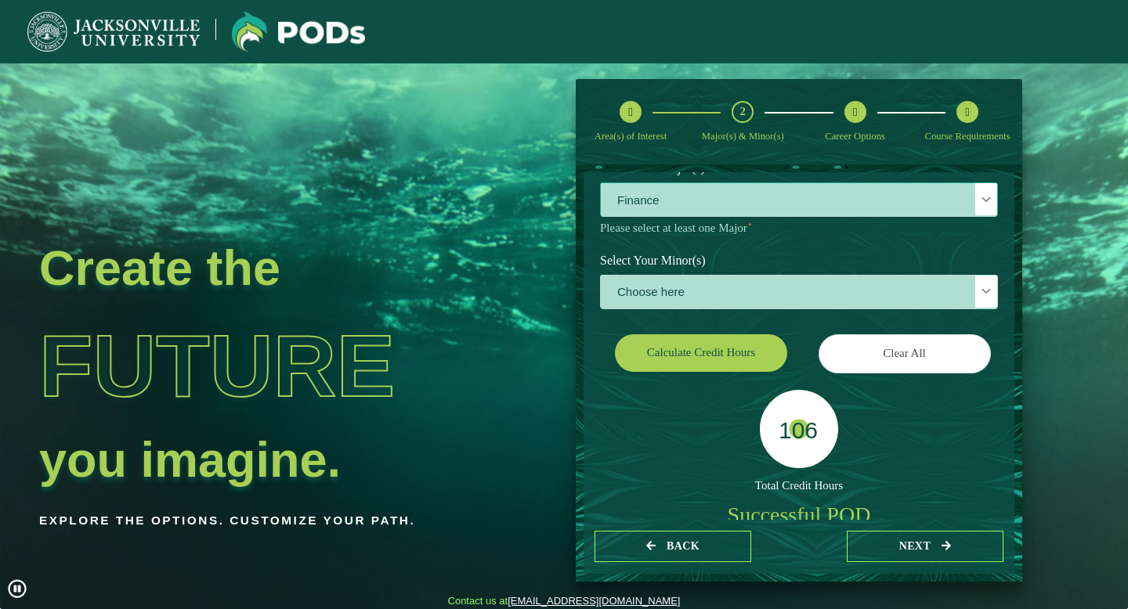
click at [767, 217] on span "Finance" at bounding box center [799, 200] width 396 height 34
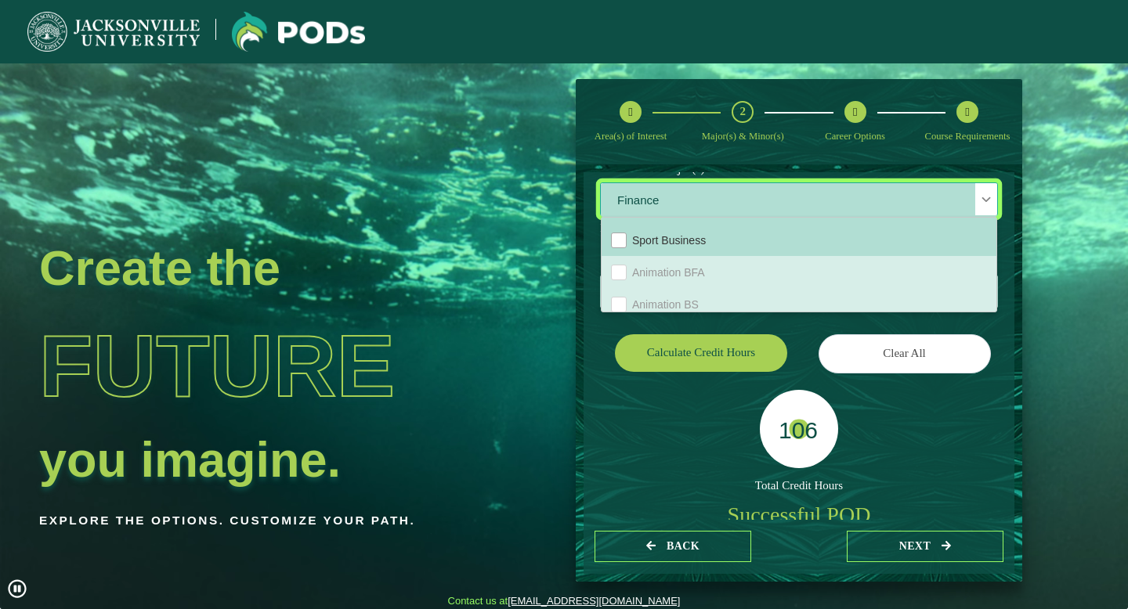
scroll to position [213, 0]
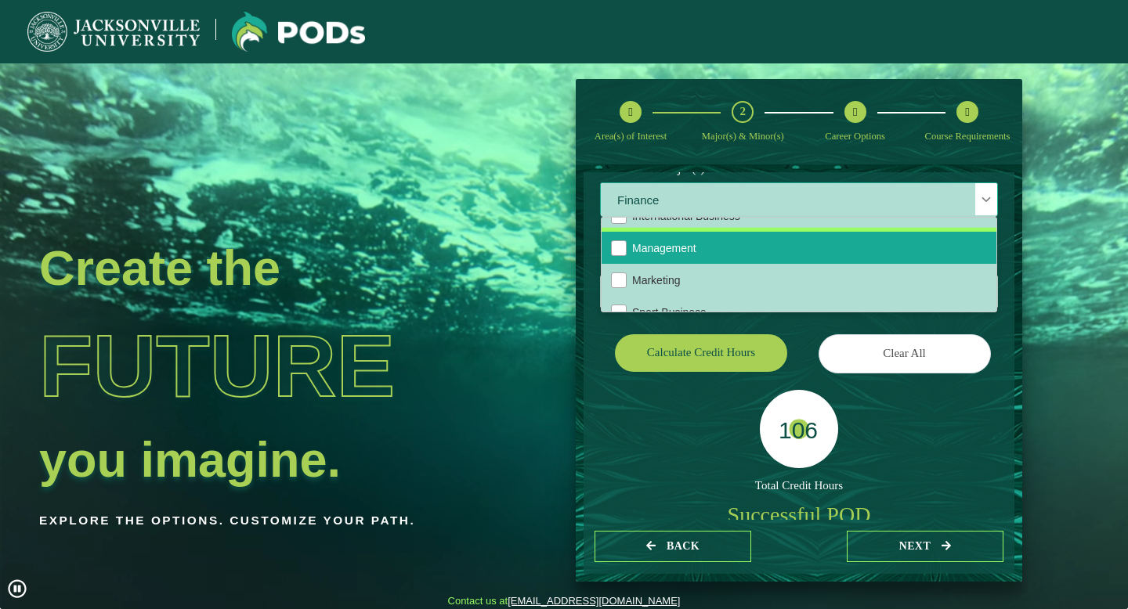
click at [704, 264] on li "Management" at bounding box center [798, 248] width 395 height 32
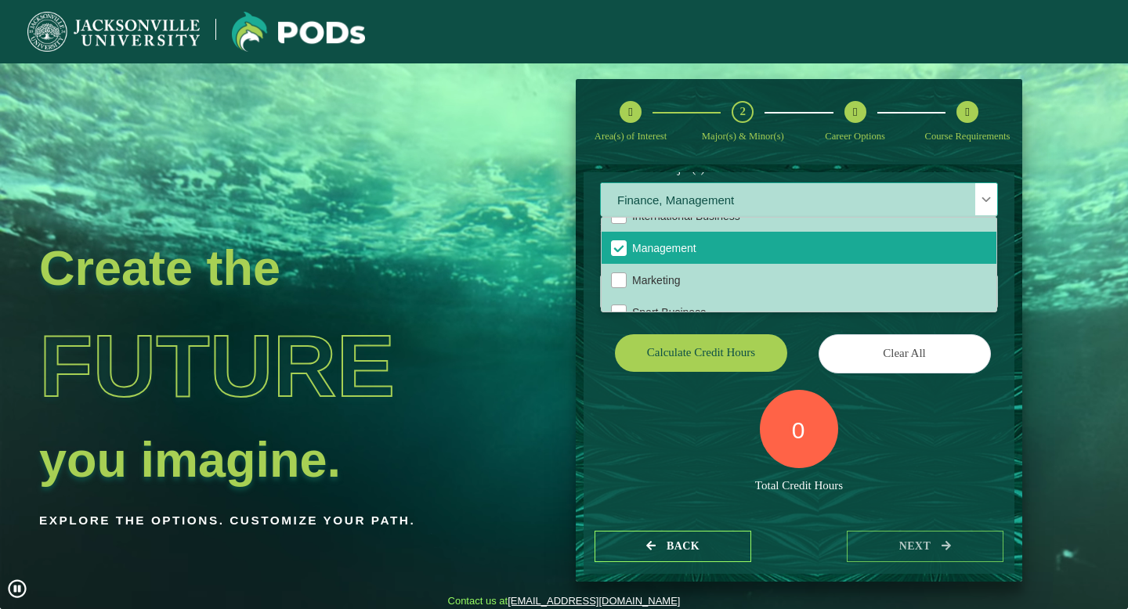
click at [806, 217] on span "Finance, Management" at bounding box center [799, 200] width 396 height 34
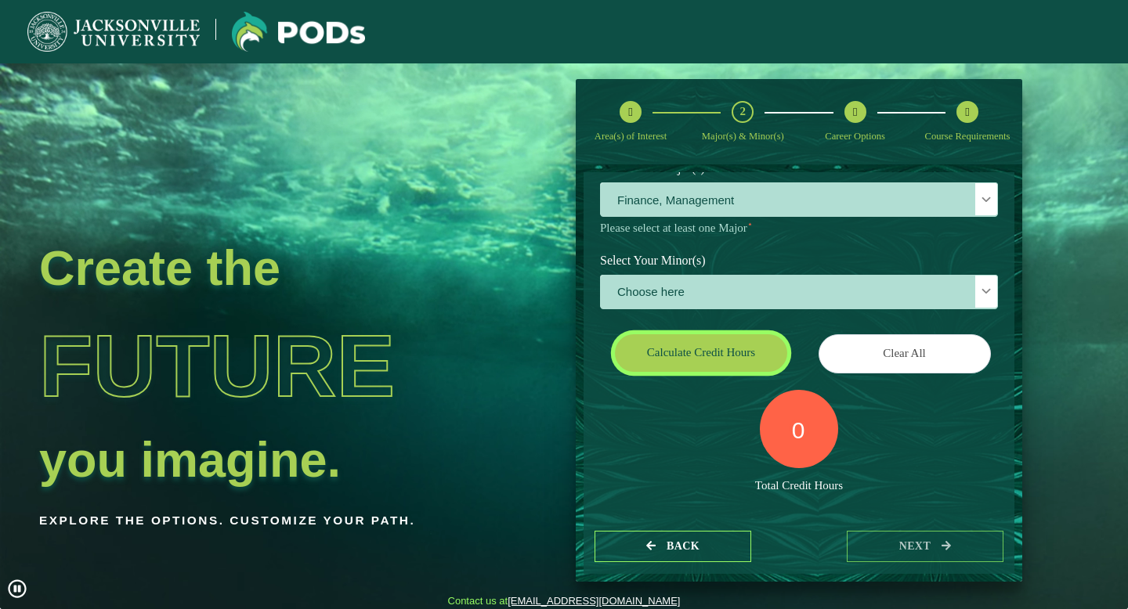
click at [731, 371] on button "Calculate credit hours" at bounding box center [701, 352] width 172 height 37
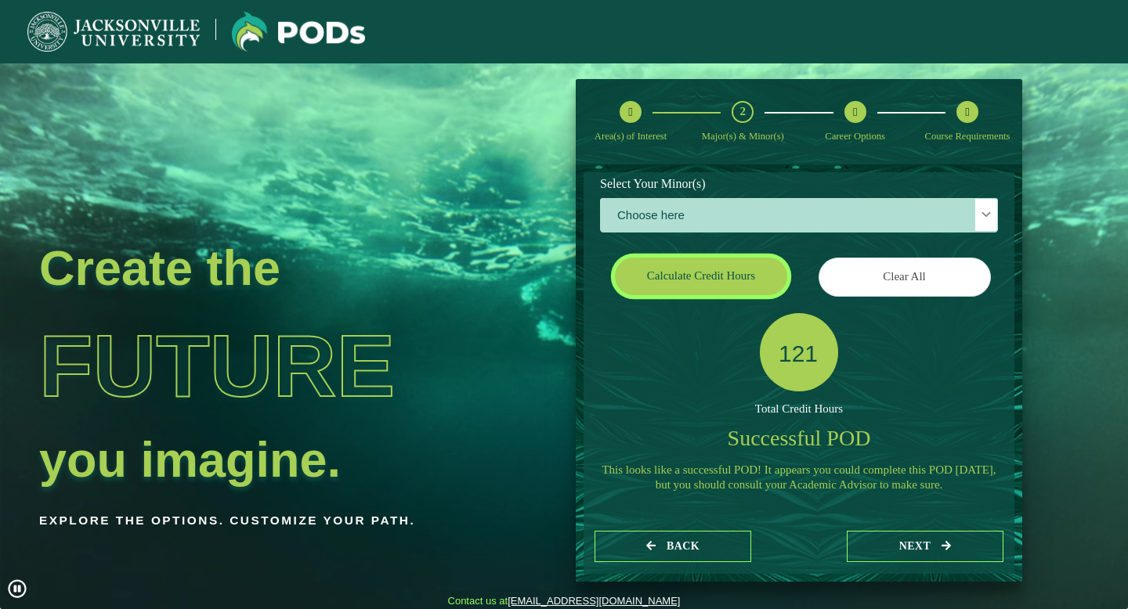
scroll to position [280, 0]
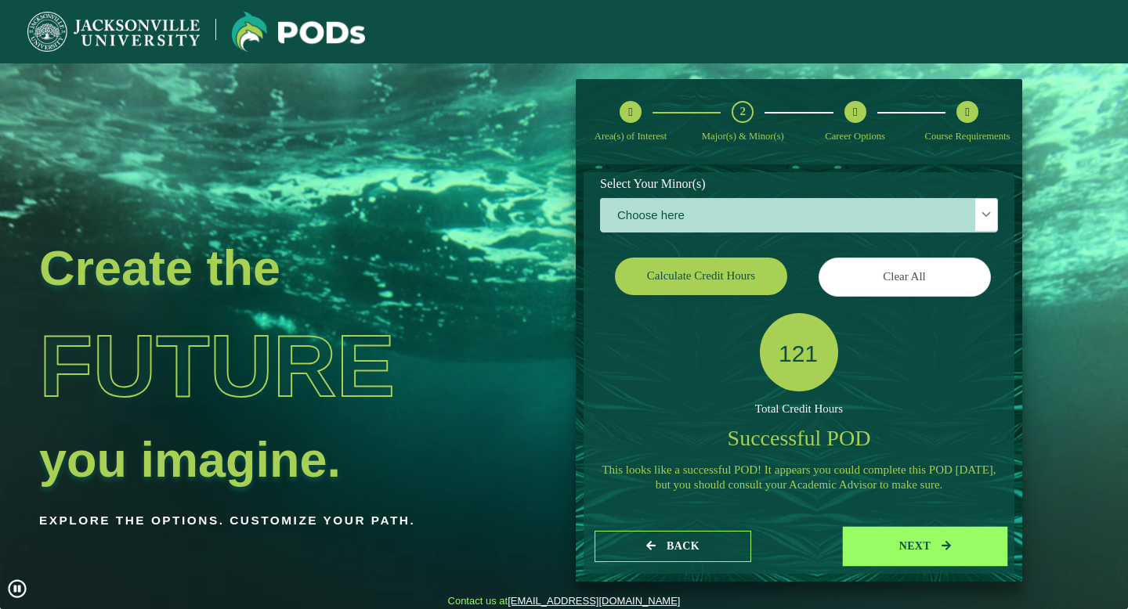
click at [908, 546] on button "next" at bounding box center [925, 547] width 157 height 32
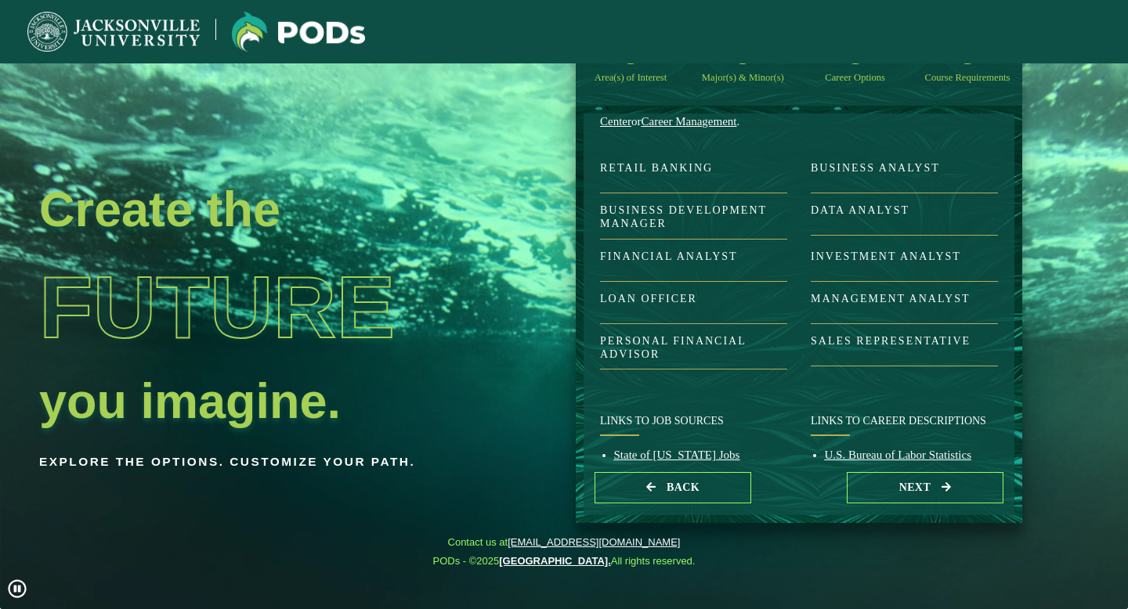
scroll to position [105, 0]
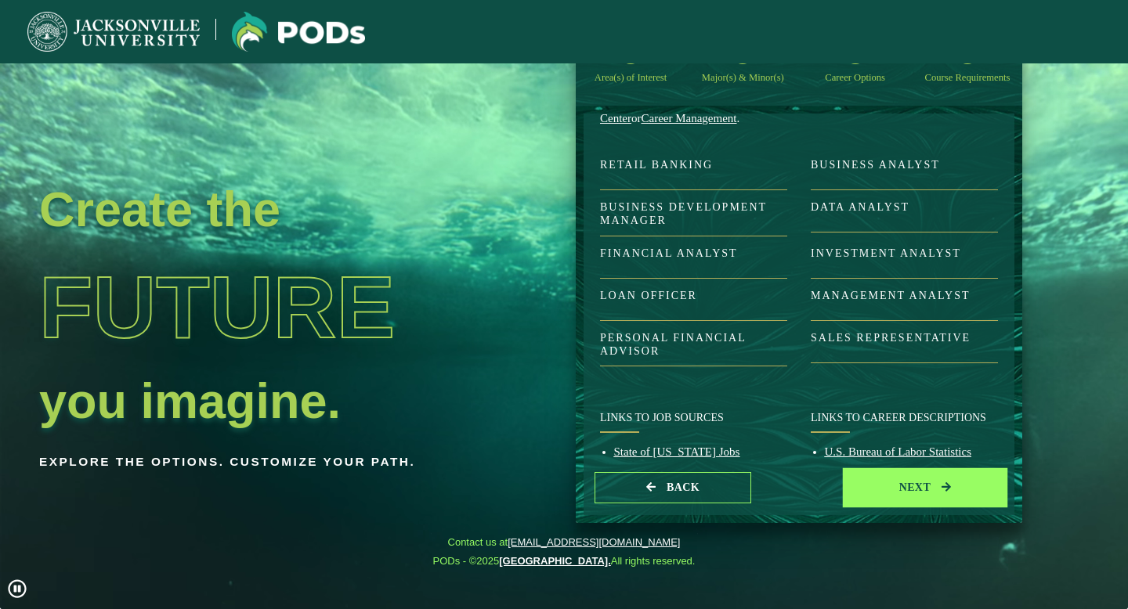
click at [890, 480] on button "next" at bounding box center [925, 488] width 157 height 32
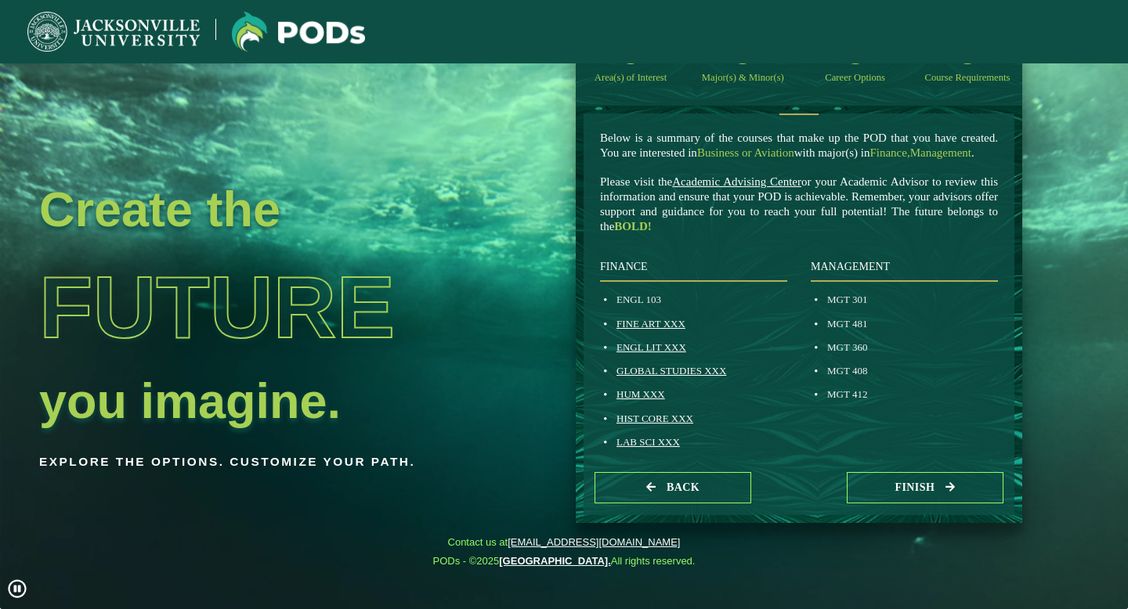
scroll to position [54, 0]
